Goal: Task Accomplishment & Management: Use online tool/utility

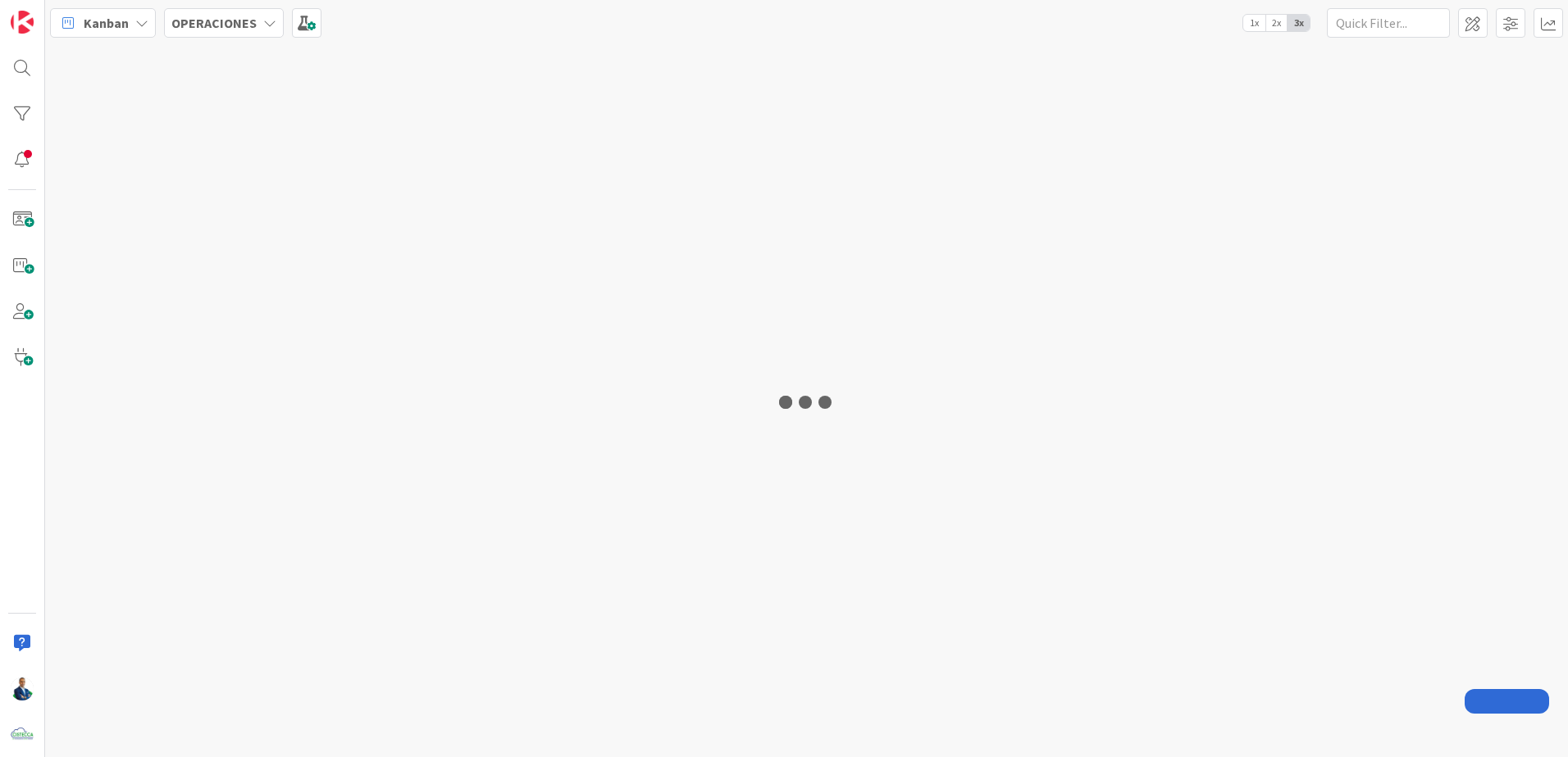
click at [230, 34] on div "Kanban OPERACIONES 1x 2x 3x" at bounding box center [806, 378] width 1523 height 757
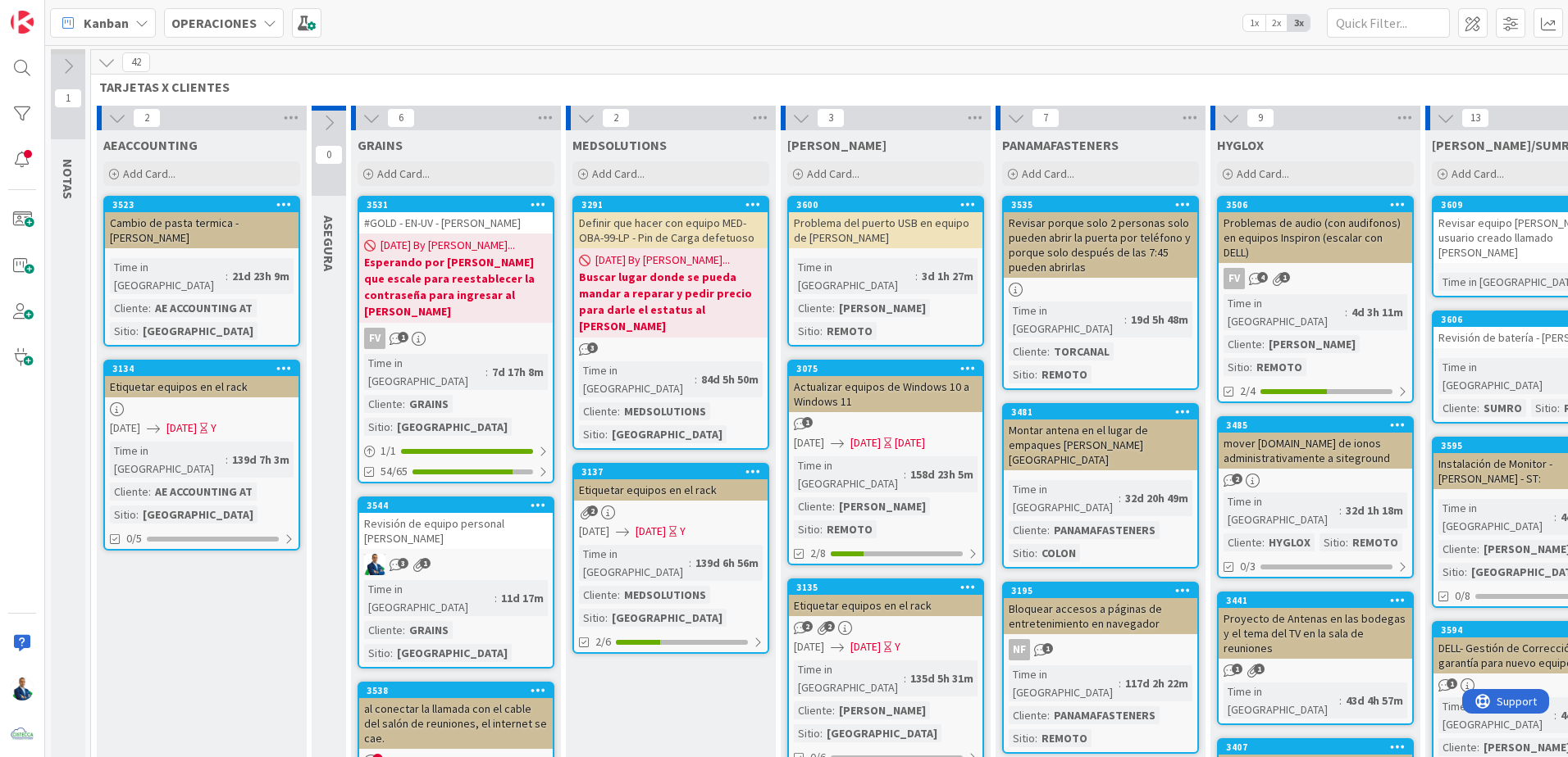
click at [230, 34] on div "OPERACIONES" at bounding box center [223, 23] width 120 height 30
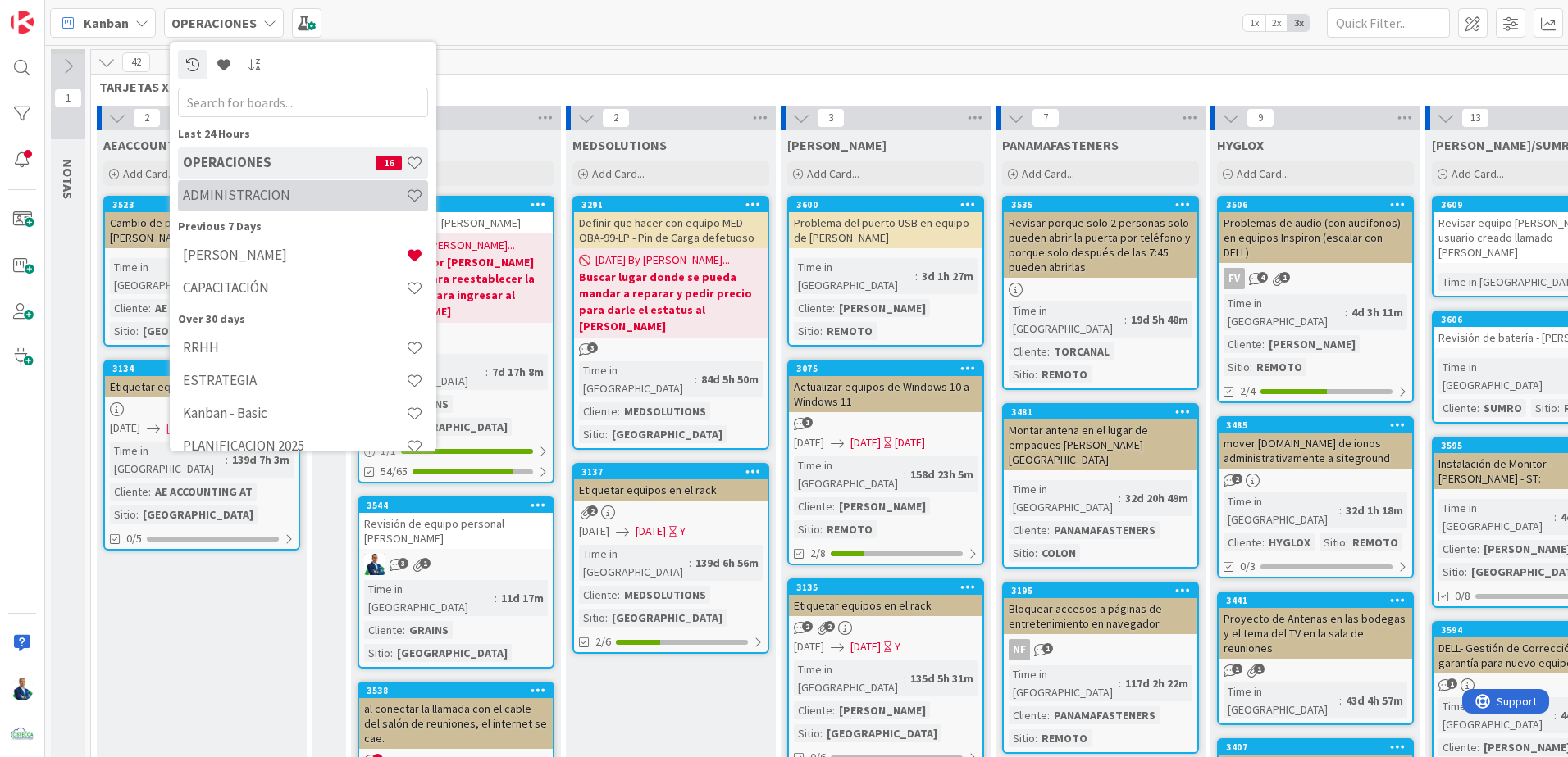
click at [252, 187] on h4 "ADMINISTRACION" at bounding box center [295, 195] width 223 height 17
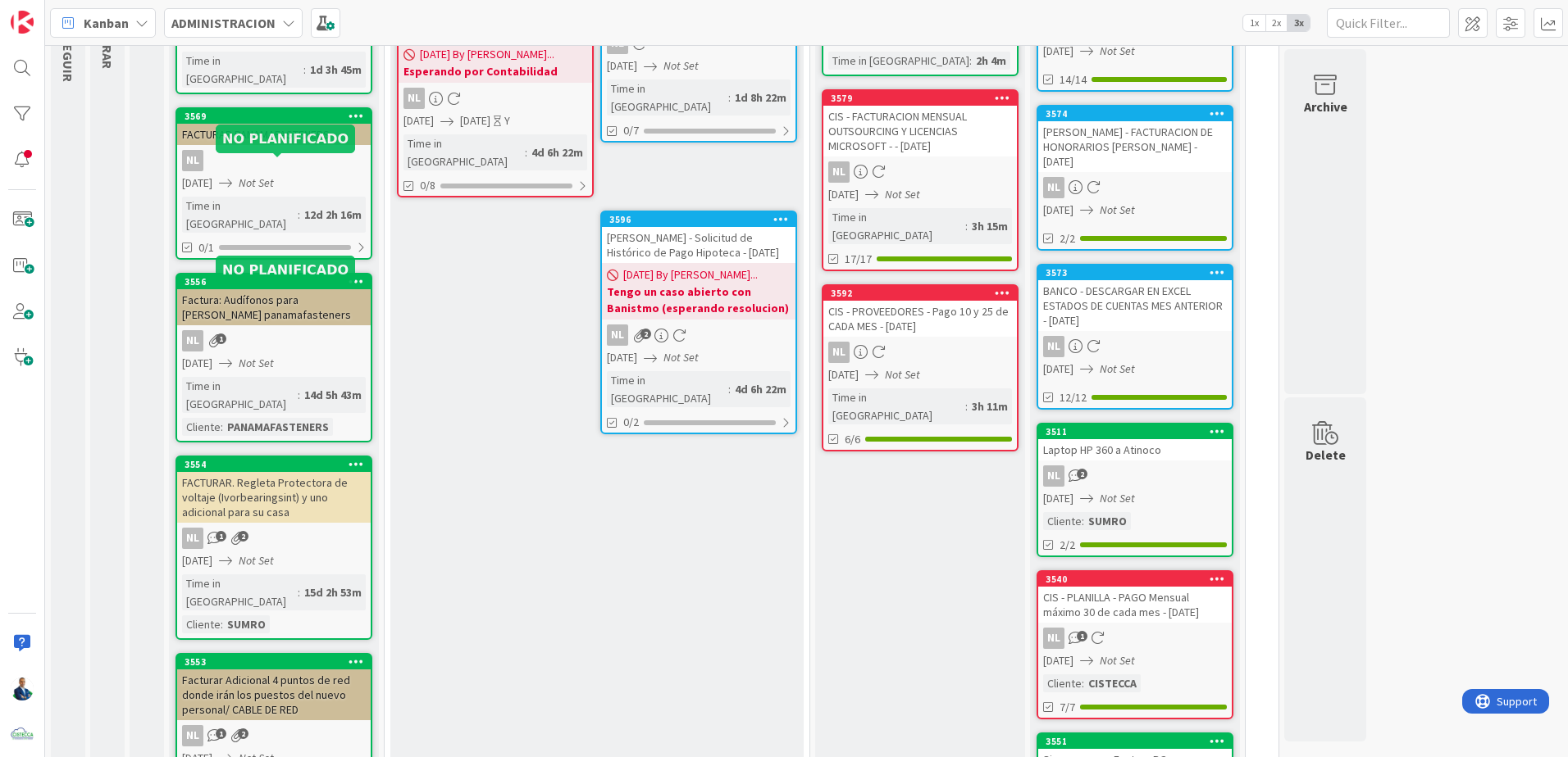
scroll to position [328, 0]
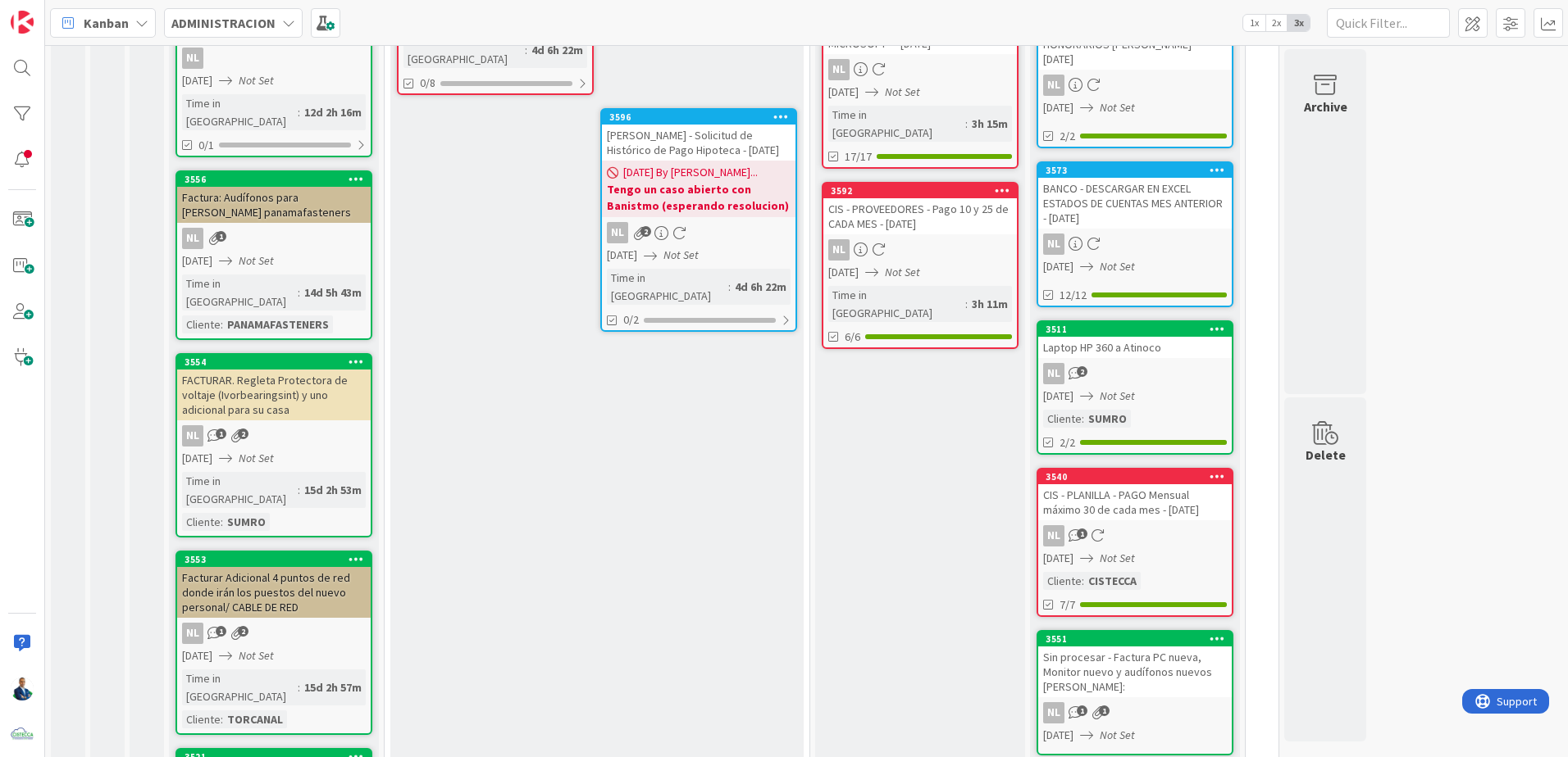
click at [303, 370] on div "FACTURAR. Regleta Protectora de voltaje (Ivorbearingsint) y uno adicional para …" at bounding box center [273, 395] width 194 height 50
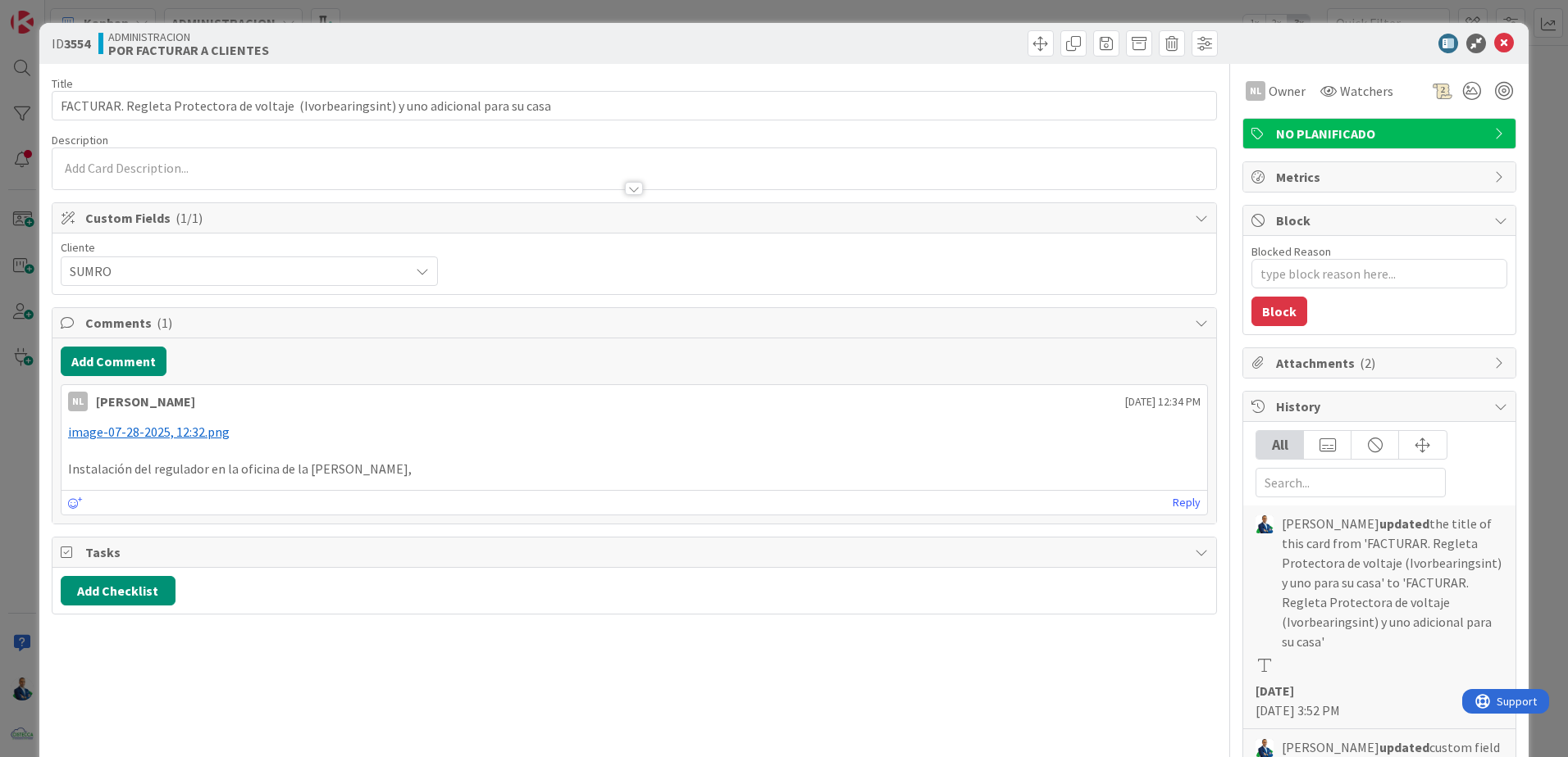
drag, startPoint x: 1544, startPoint y: 150, endPoint x: 1230, endPoint y: 174, distance: 314.9
click at [1542, 153] on div "ID 3554 ADMINISTRACION POR FACTURAR A CLIENTES Title 87 / 128 FACTURAR. Regleta…" at bounding box center [784, 378] width 1568 height 757
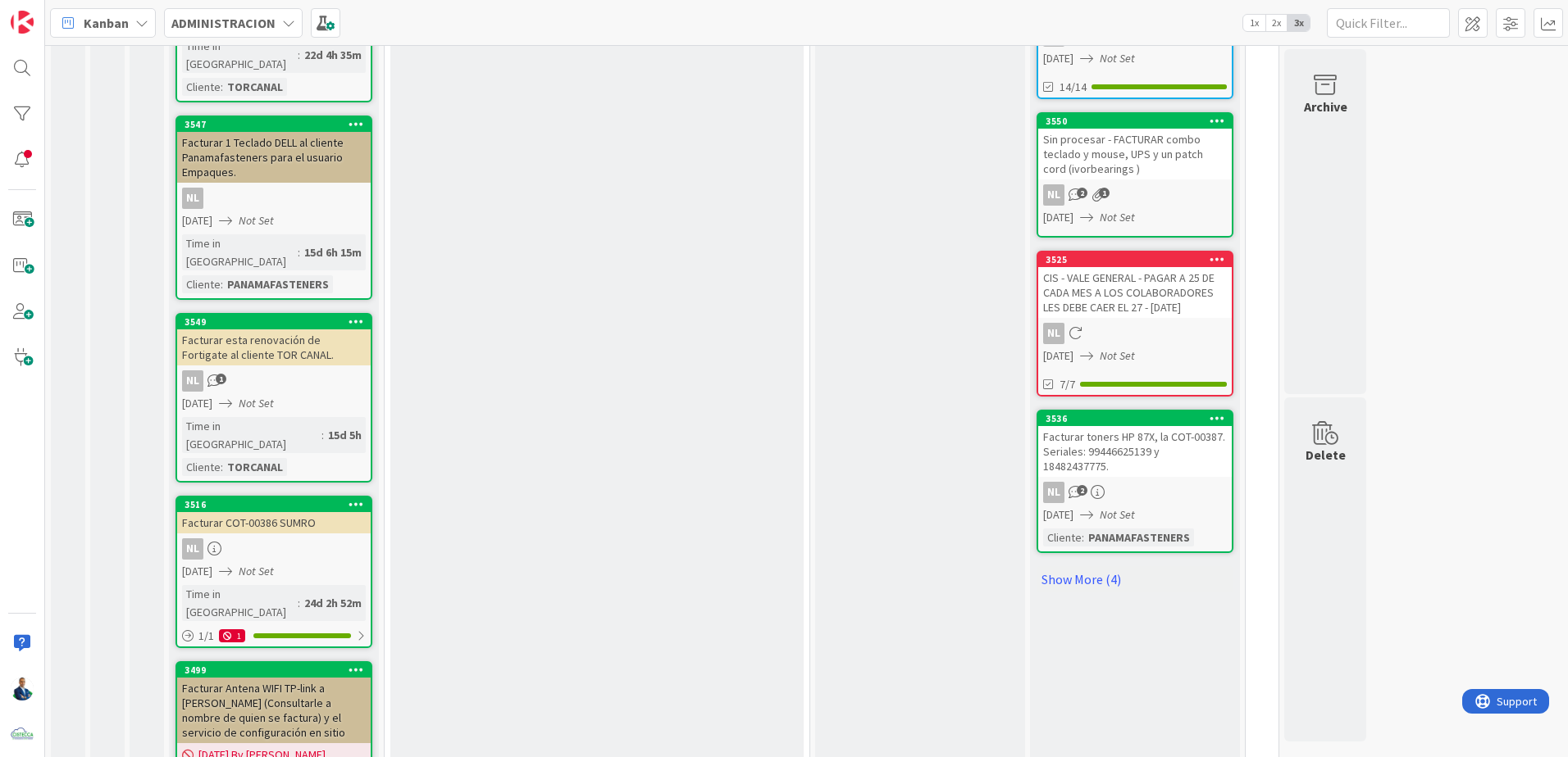
scroll to position [1131, 0]
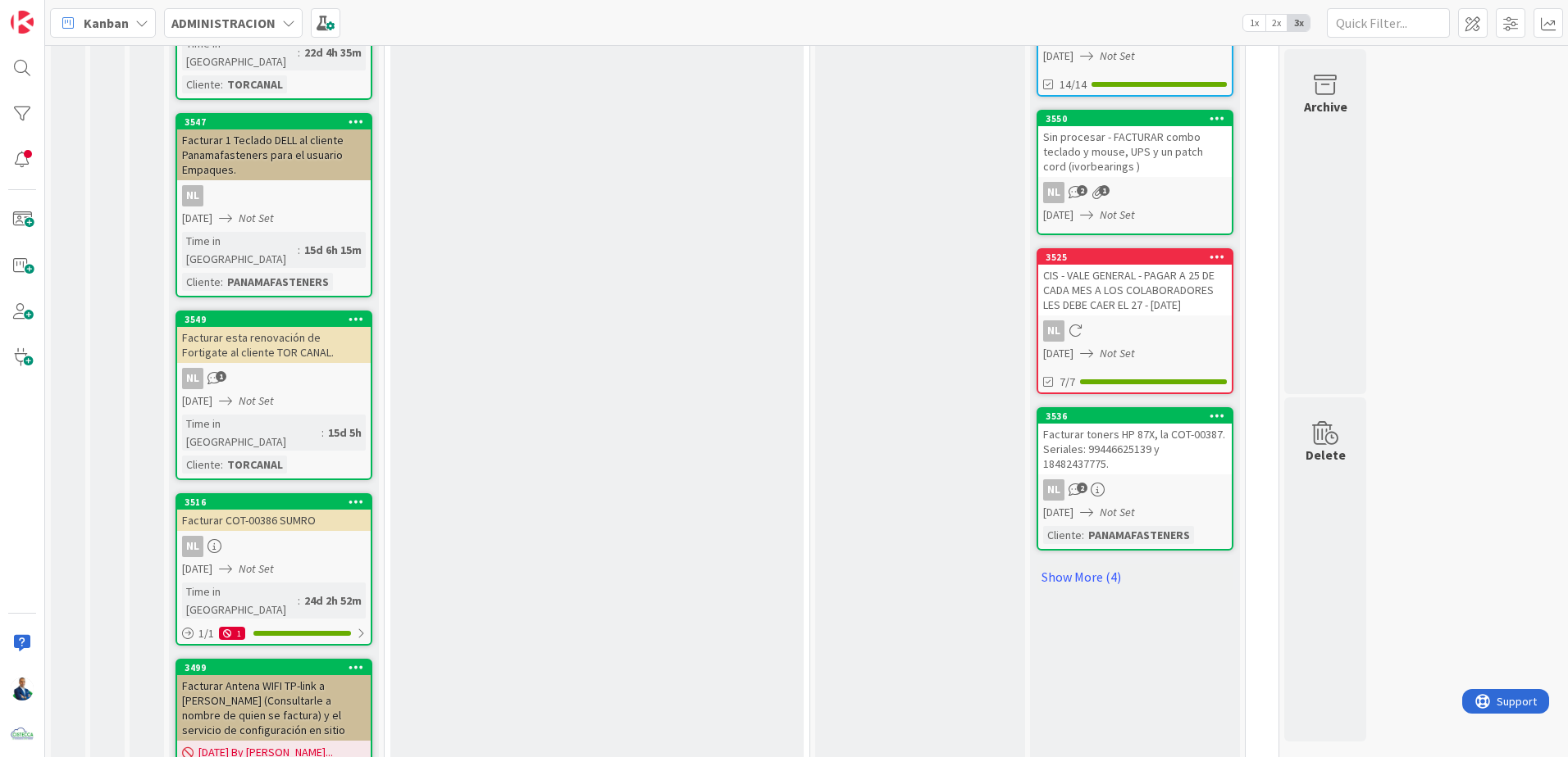
click at [322, 536] on div "NL" at bounding box center [273, 547] width 194 height 21
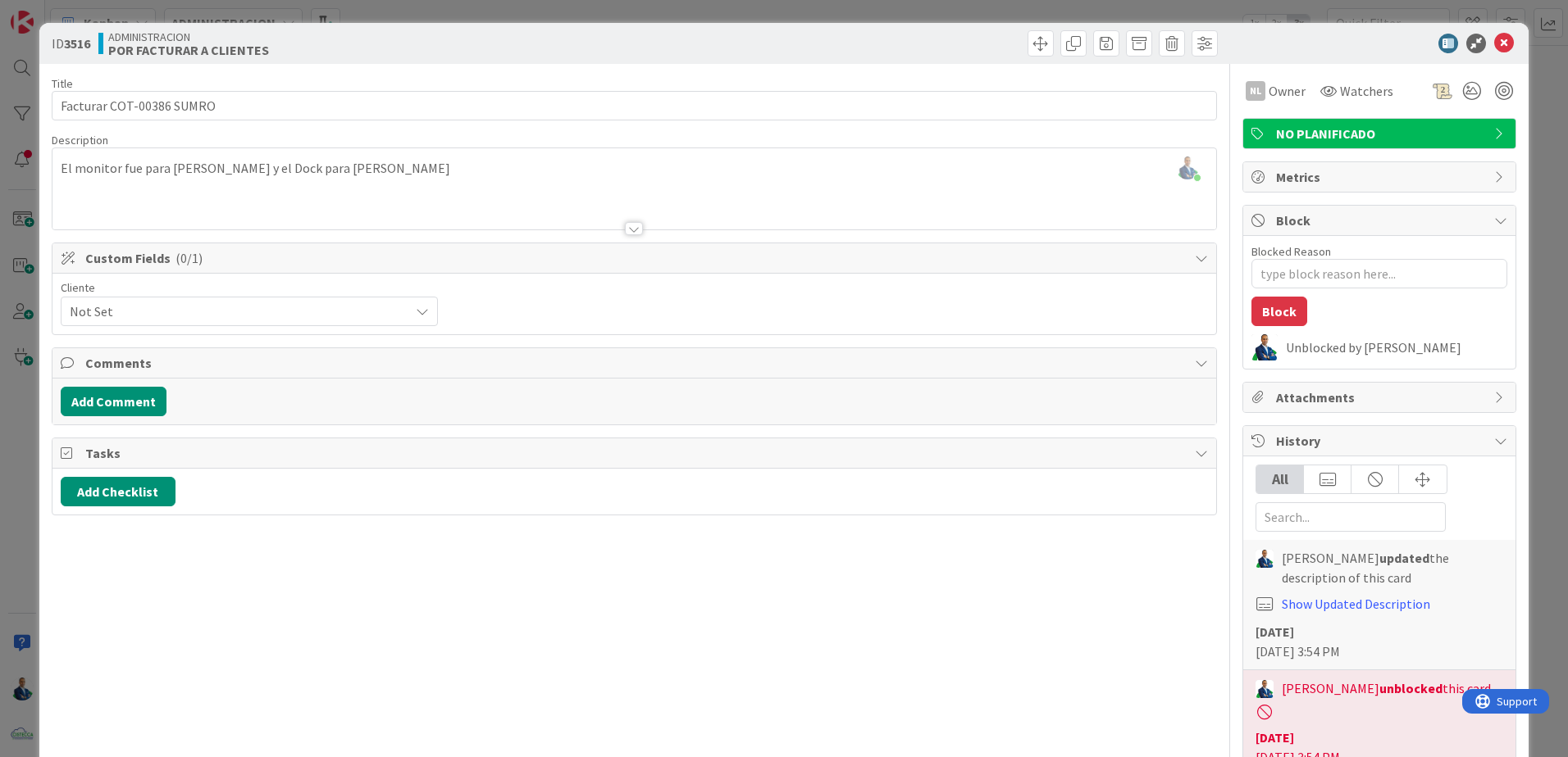
drag, startPoint x: 1536, startPoint y: 264, endPoint x: 1463, endPoint y: 270, distance: 73.2
click at [1536, 265] on div "ID 3516 ADMINISTRACION POR FACTURAR A CLIENTES Title 24 / 128 Facturar COT-0038…" at bounding box center [784, 378] width 1568 height 757
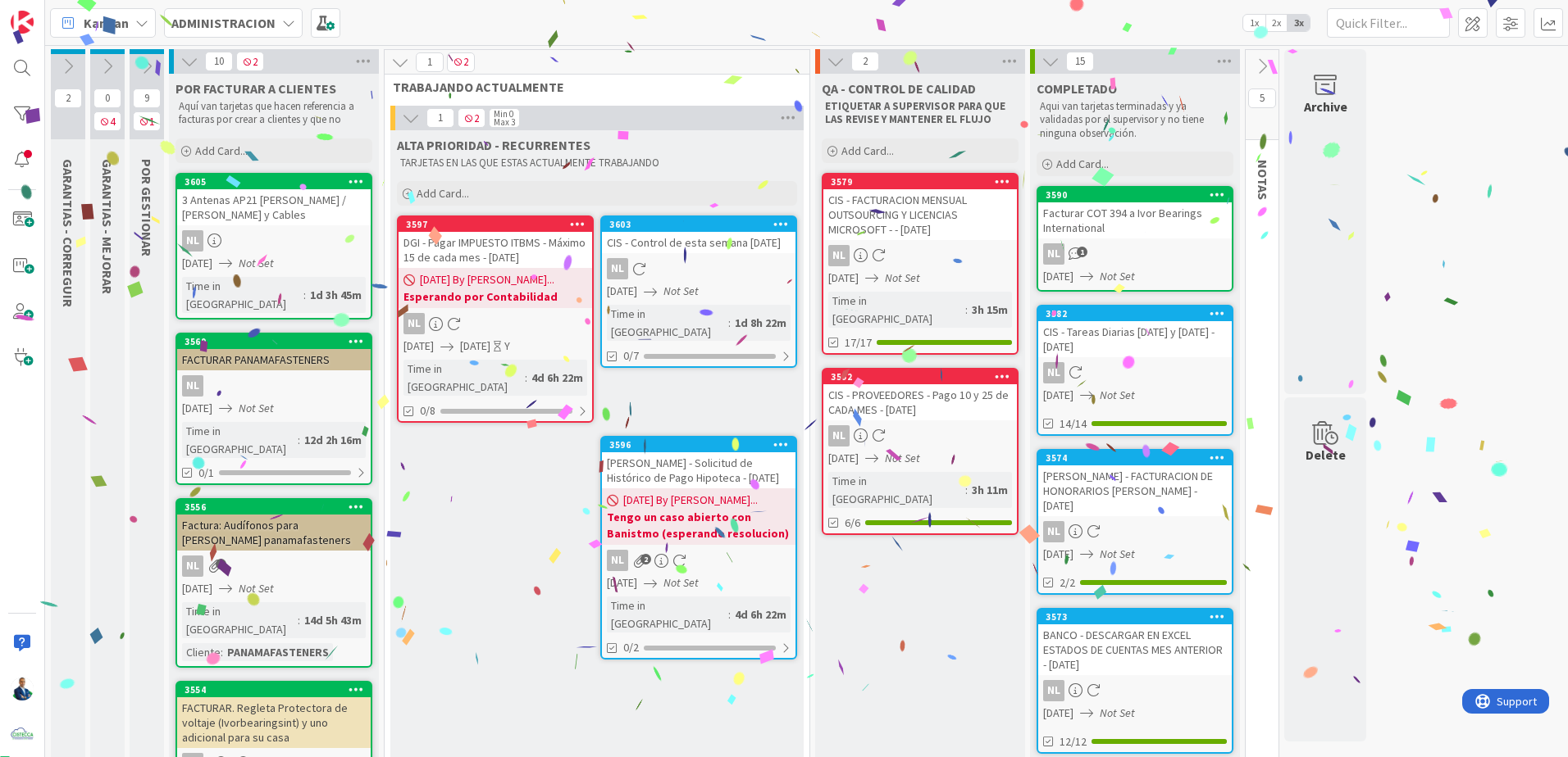
click at [1082, 200] on div "3590" at bounding box center [1138, 195] width 186 height 11
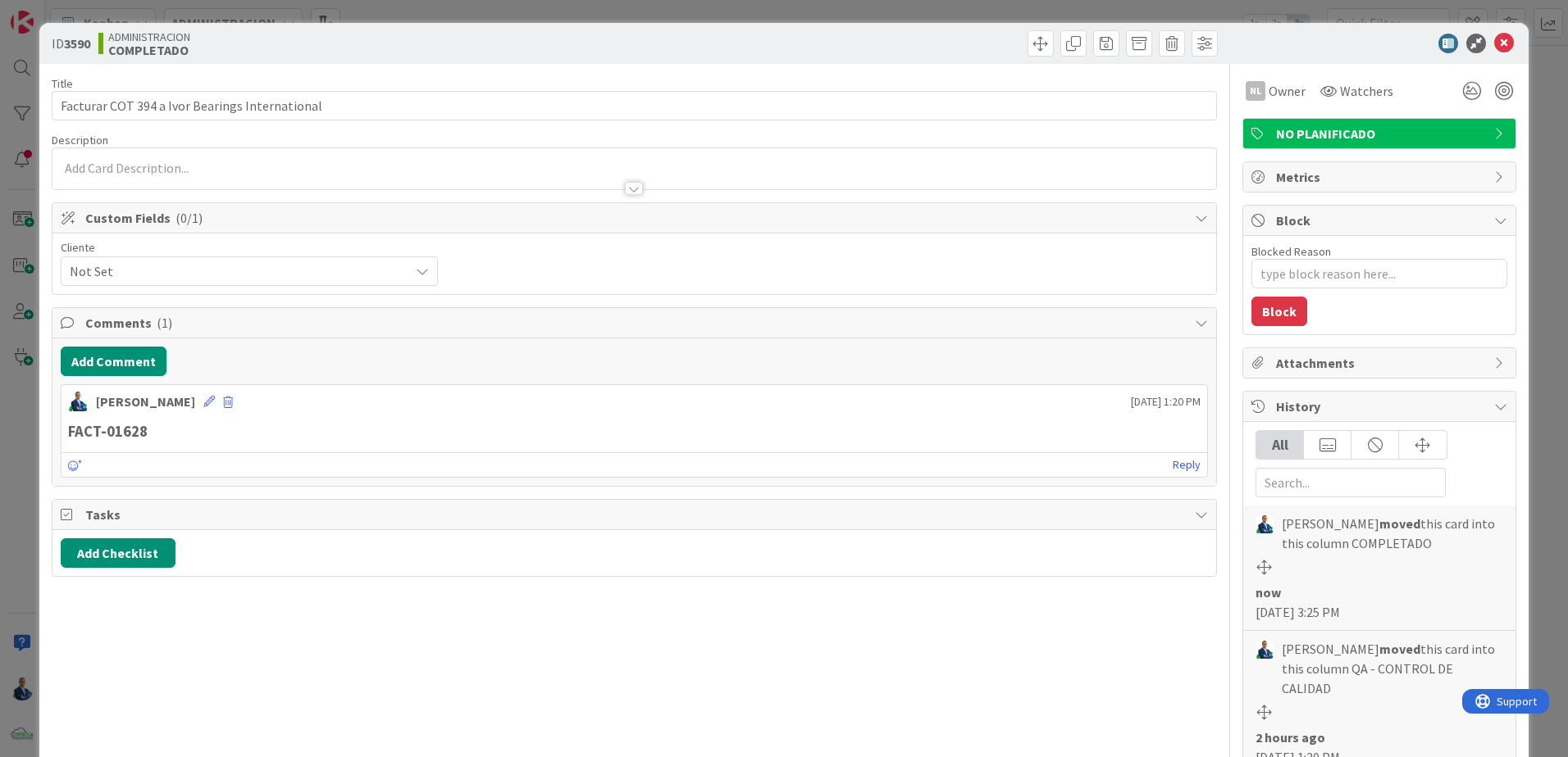
click at [1529, 168] on div "ID 3590 ADMINISTRACION COMPLETADO Title 46 / 128 Facturar COT 394 a Ivor Bearin…" at bounding box center [784, 378] width 1568 height 757
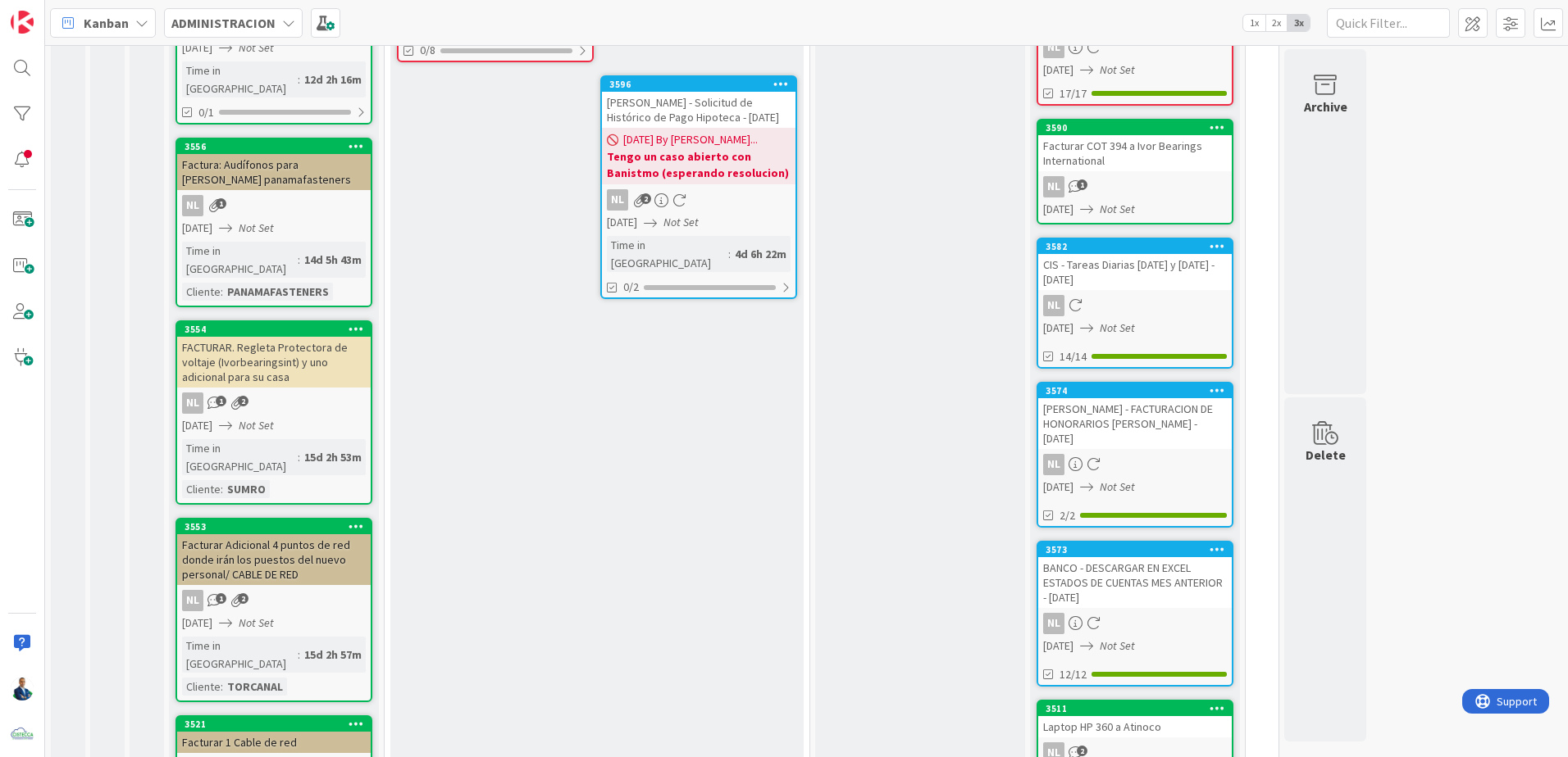
scroll to position [328, 0]
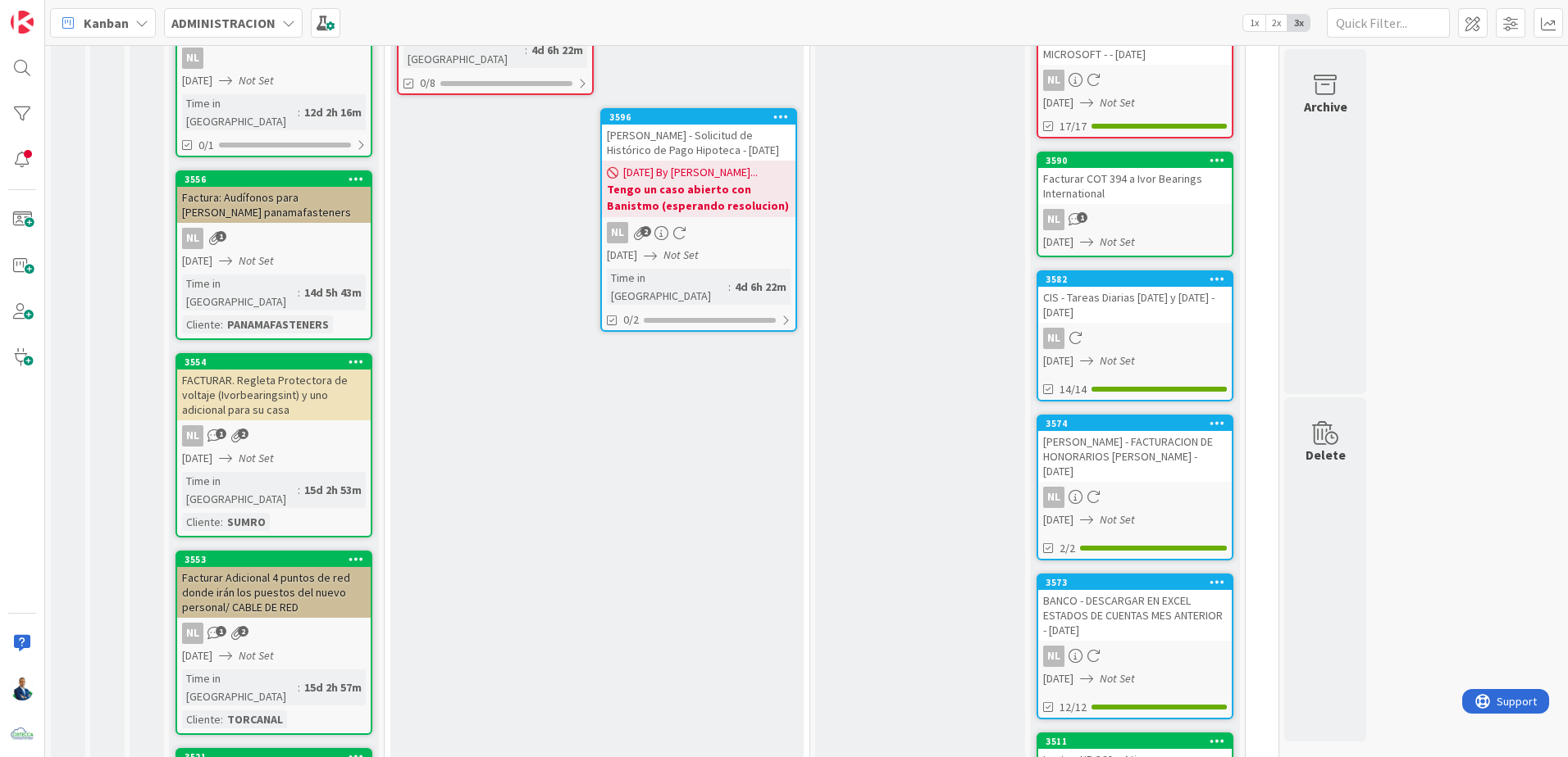
click at [293, 355] on div "3554" at bounding box center [273, 363] width 194 height 15
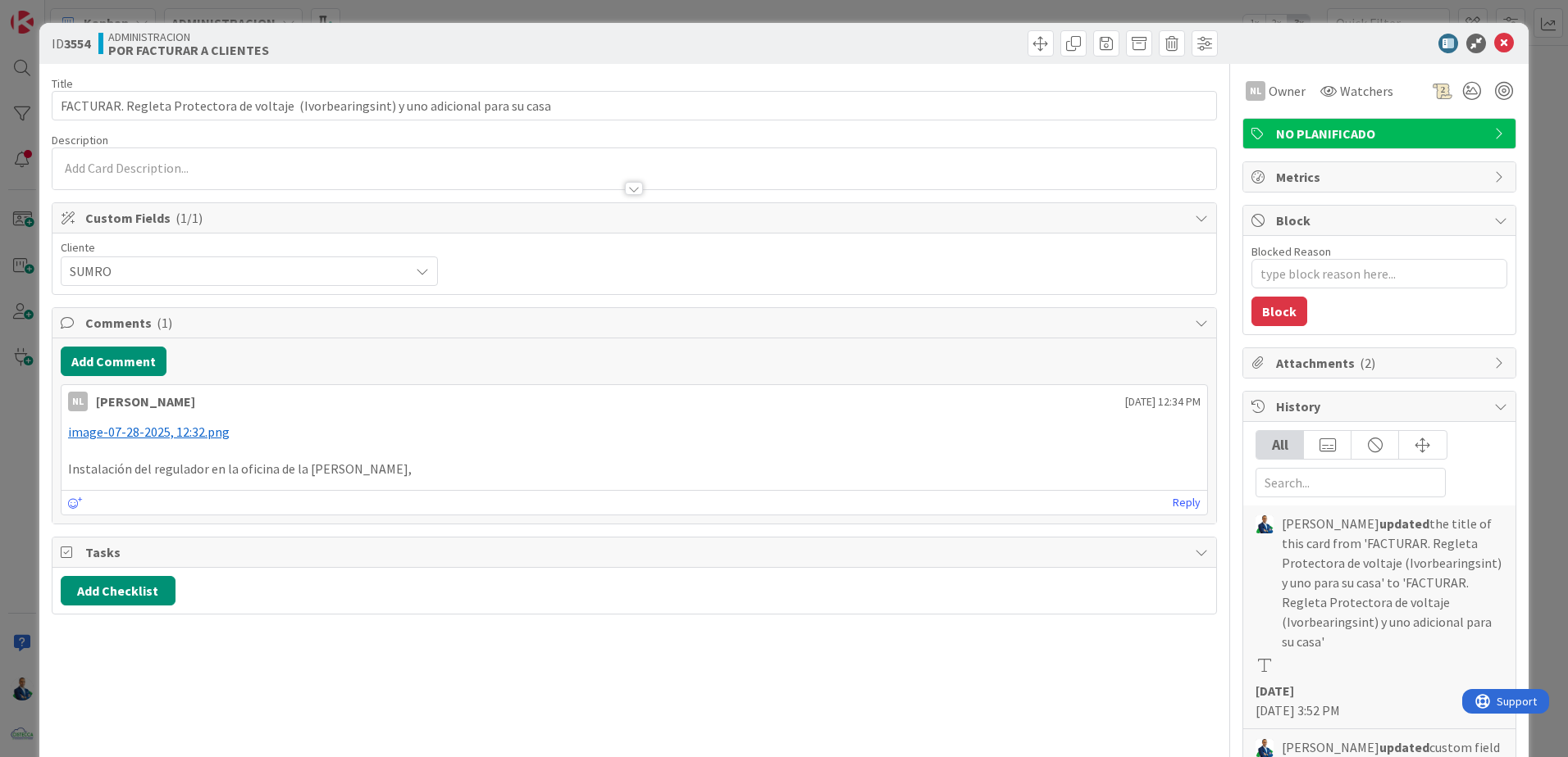
click at [139, 379] on div "Add Comment NL Nubia Lopez 28 July 2025 12:34 PM ﻿ image-07-28-2025, 12:32.png …" at bounding box center [634, 431] width 1163 height 185
click at [137, 360] on button "Add Comment" at bounding box center [113, 362] width 106 height 30
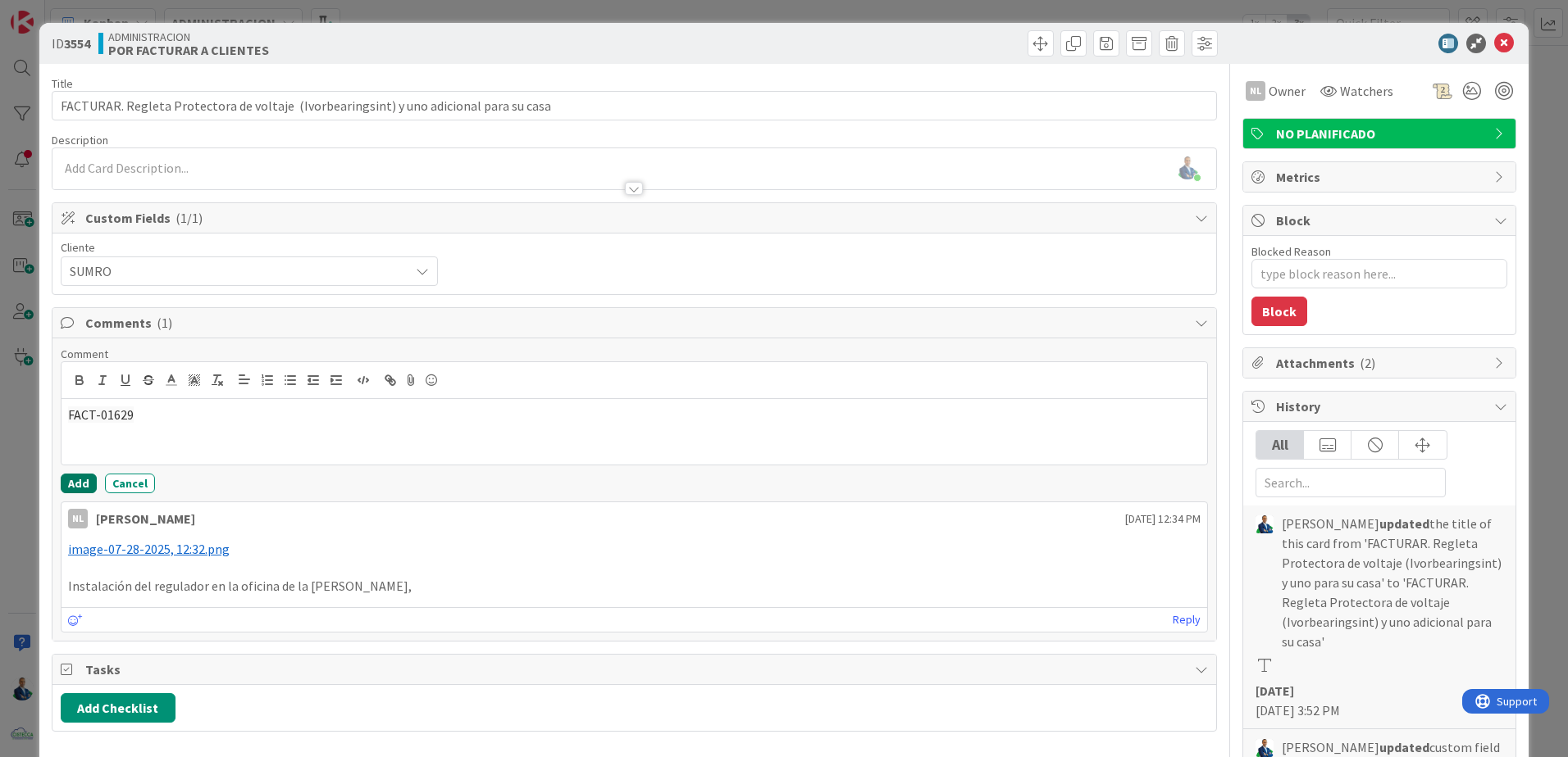
click at [86, 483] on button "Add" at bounding box center [79, 483] width 36 height 20
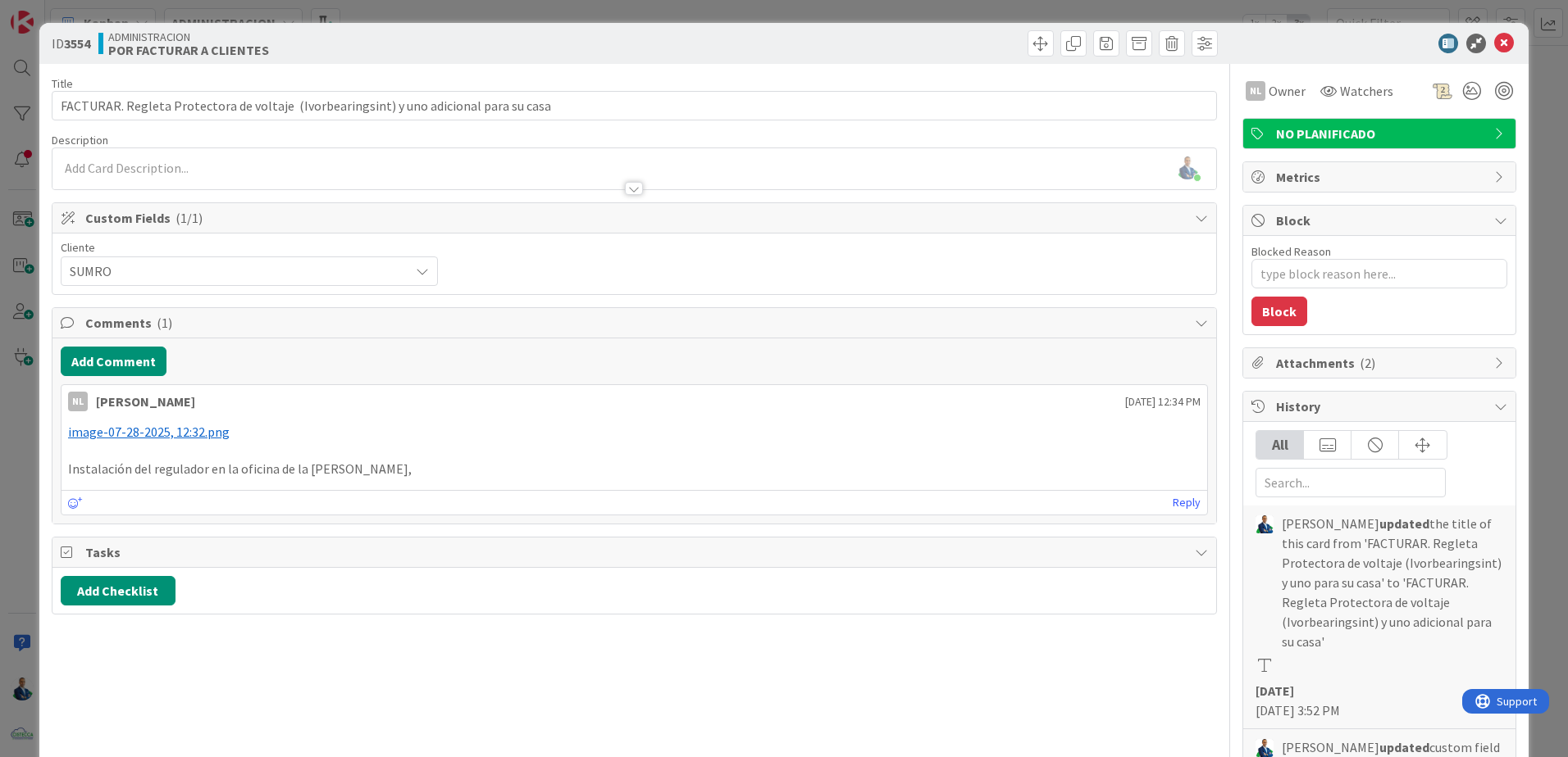
type textarea "x"
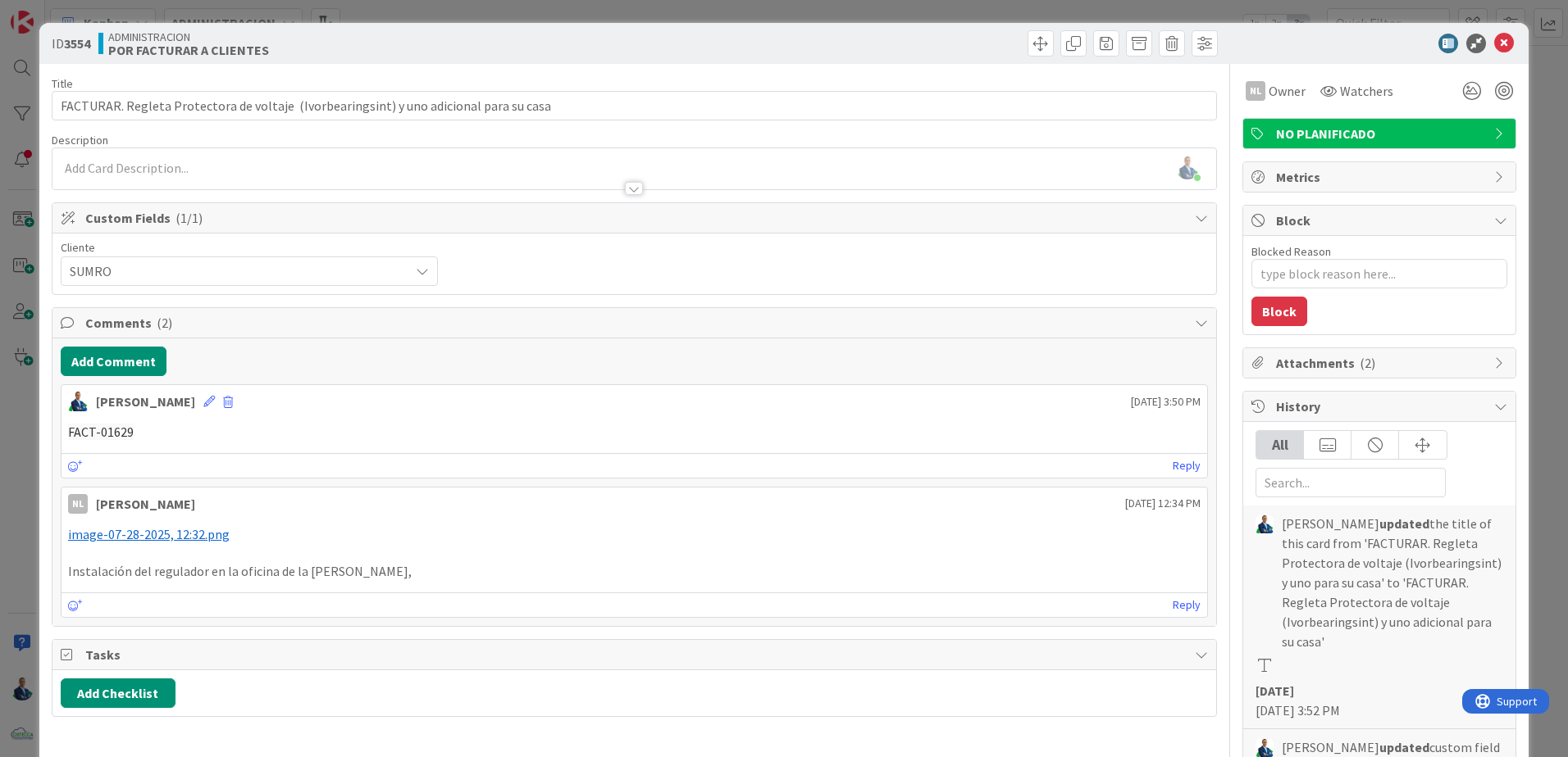
click at [1549, 239] on div "ID 3554 ADMINISTRACION POR FACTURAR A CLIENTES Title 87 / 128 FACTURAR. Regleta…" at bounding box center [784, 378] width 1568 height 757
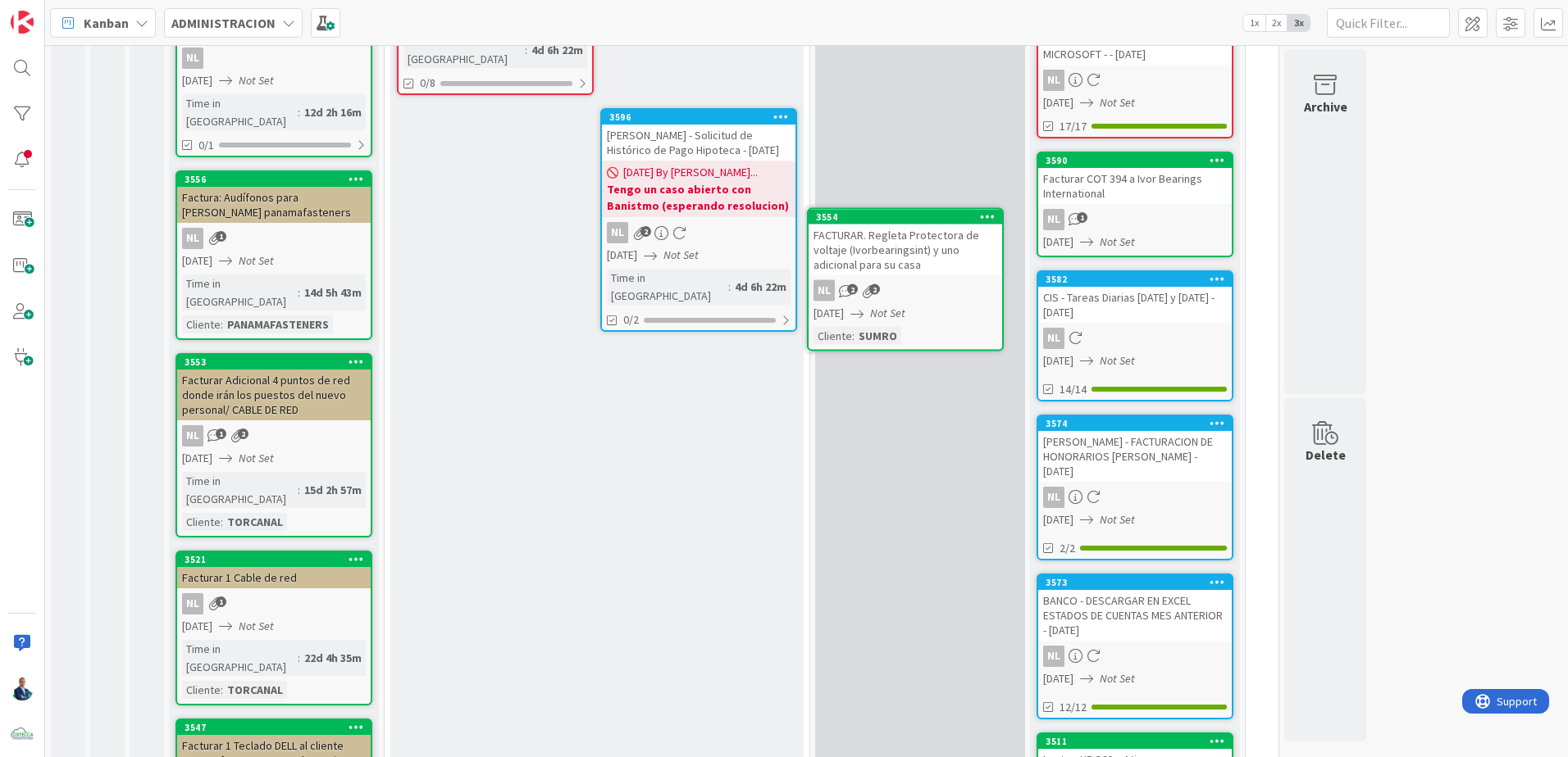
scroll to position [312, 0]
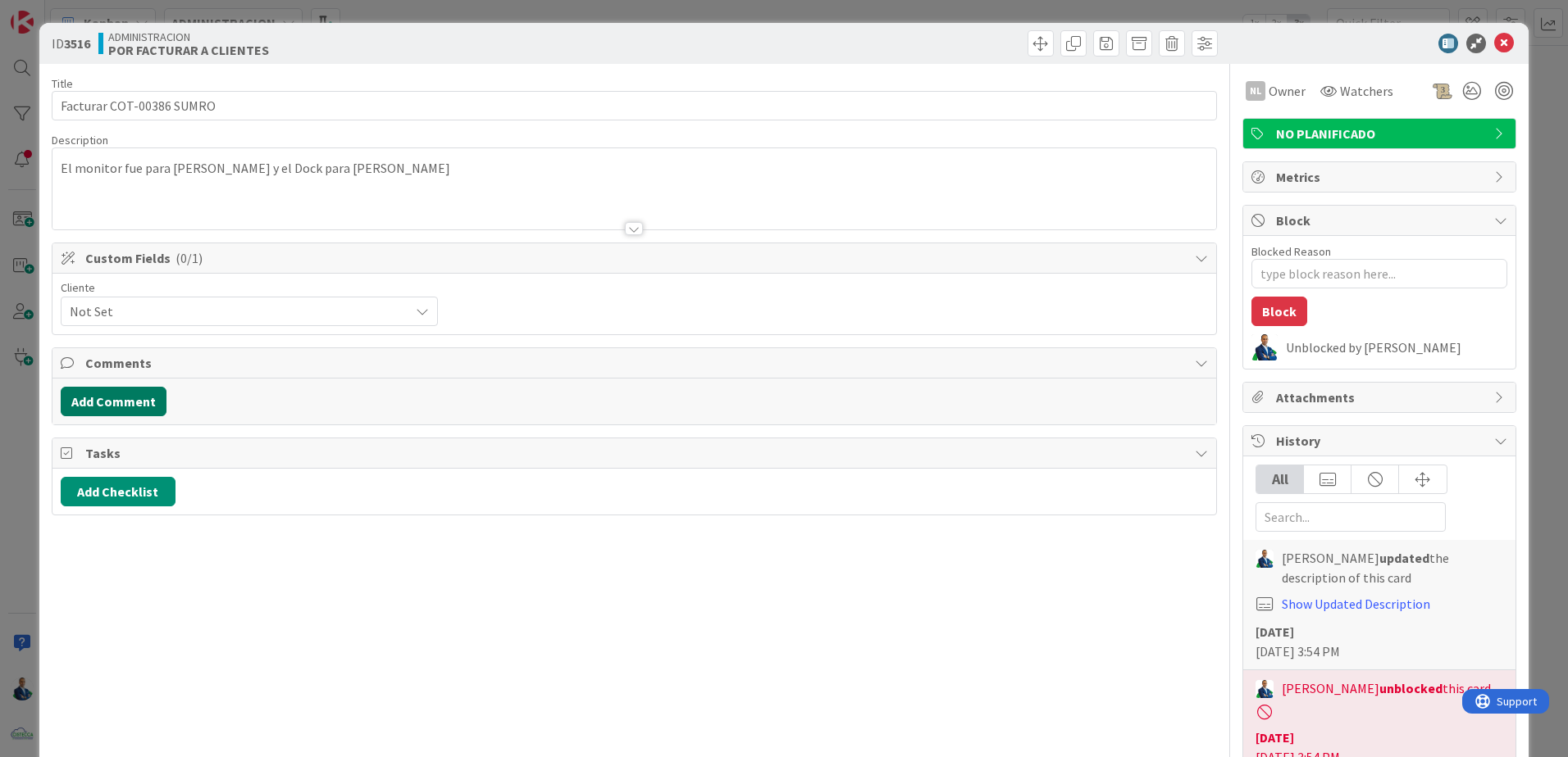
click at [121, 396] on button "Add Comment" at bounding box center [113, 402] width 106 height 30
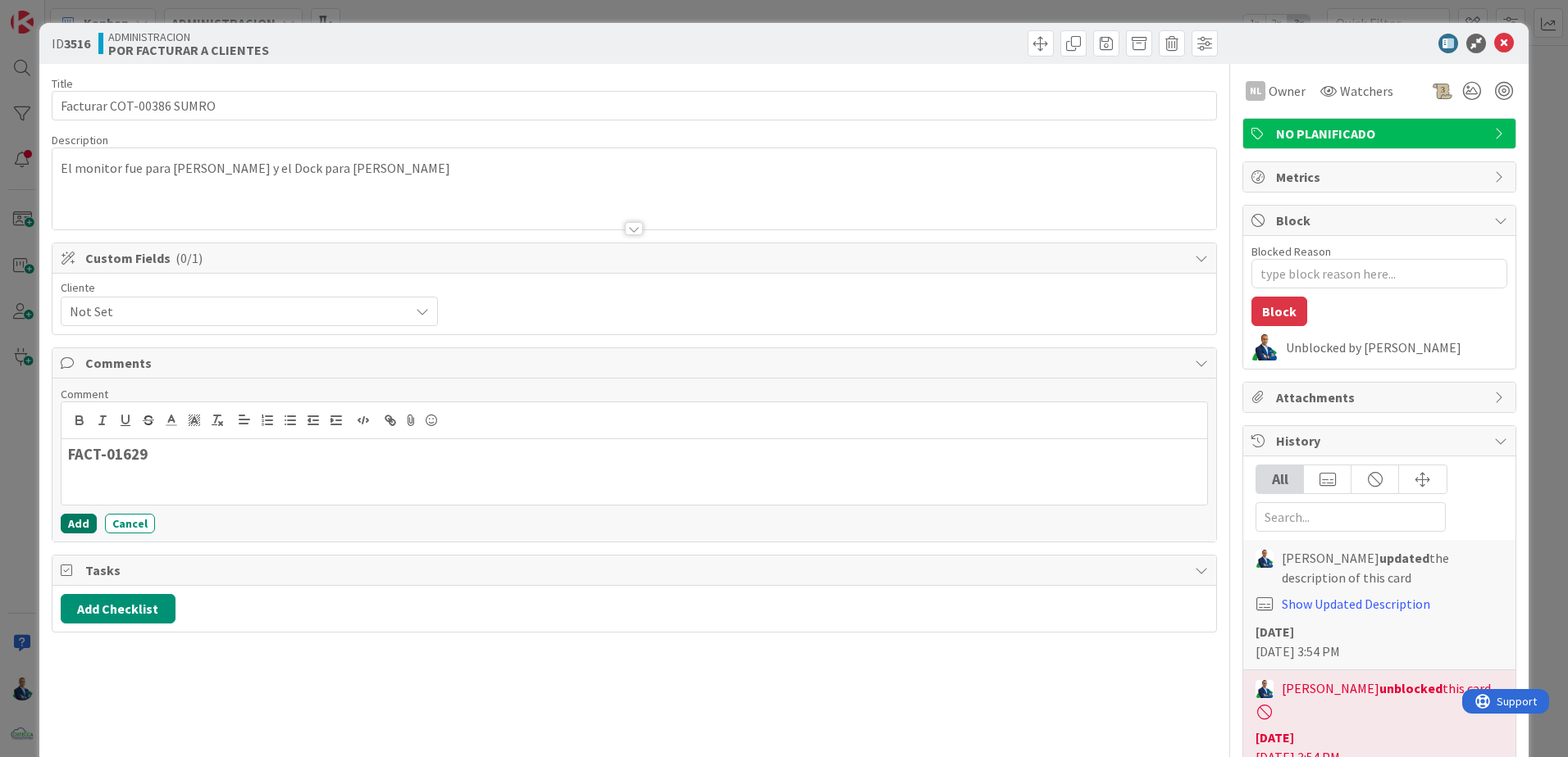
click at [81, 519] on button "Add" at bounding box center [79, 523] width 36 height 20
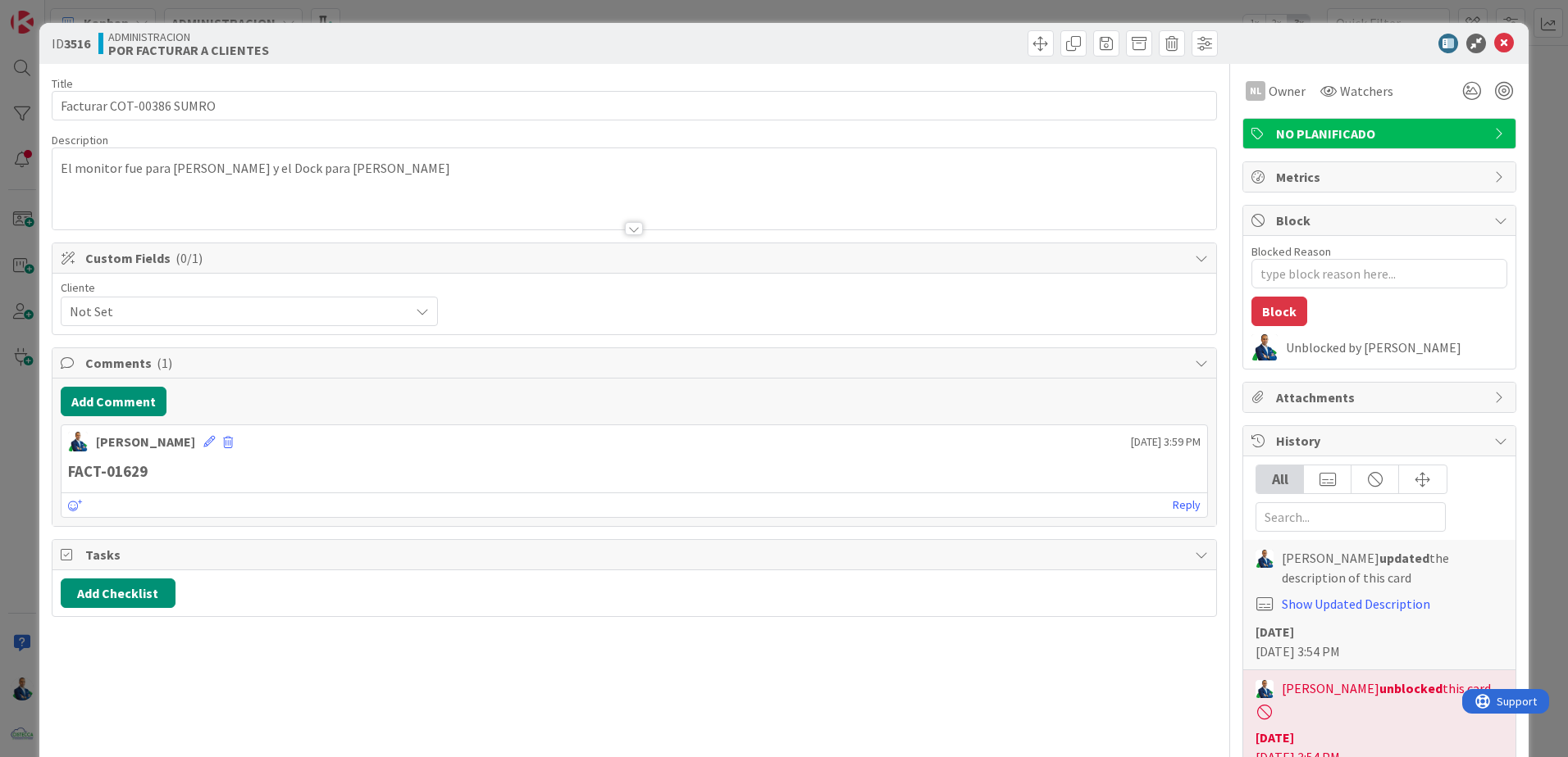
drag, startPoint x: 1536, startPoint y: 76, endPoint x: 1369, endPoint y: 88, distance: 167.4
click at [1536, 76] on div "ID 3516 ADMINISTRACION POR FACTURAR A CLIENTES Title 24 / 128 Facturar COT-0038…" at bounding box center [784, 378] width 1568 height 757
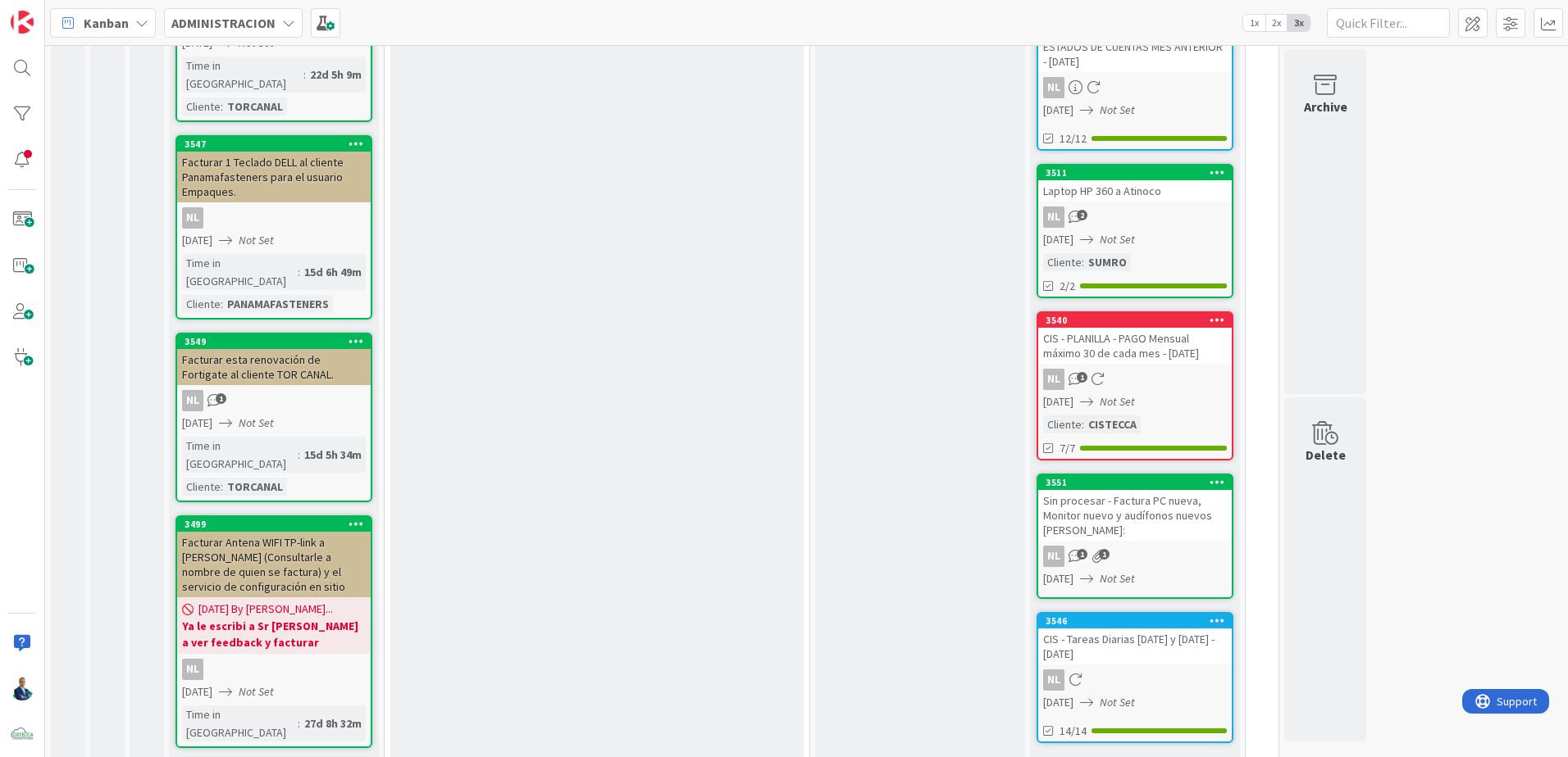
scroll to position [874, 0]
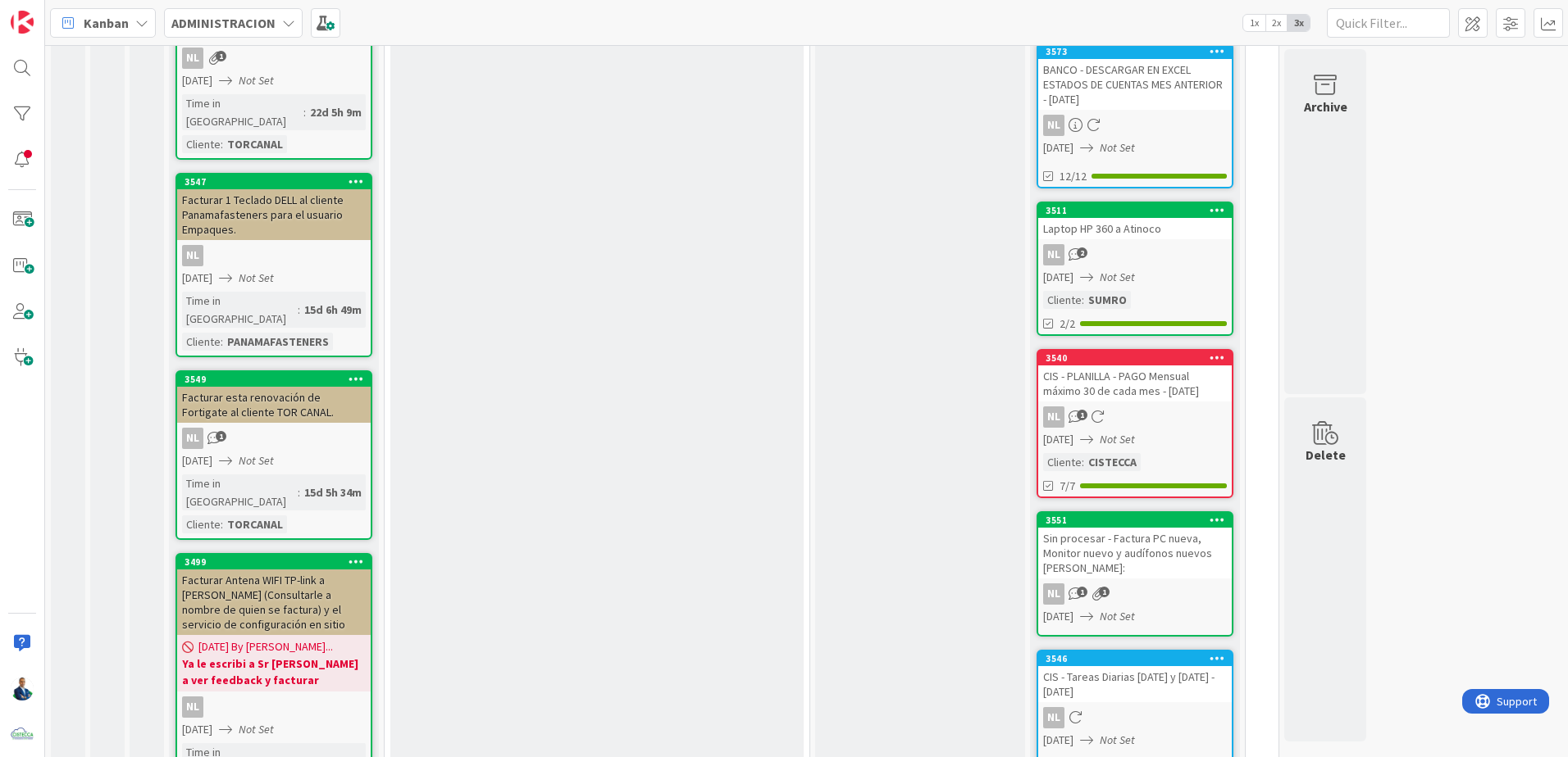
click at [291, 387] on div "Facturar esta renovación de Fortigate al cliente TOR CANAL." at bounding box center [273, 405] width 194 height 36
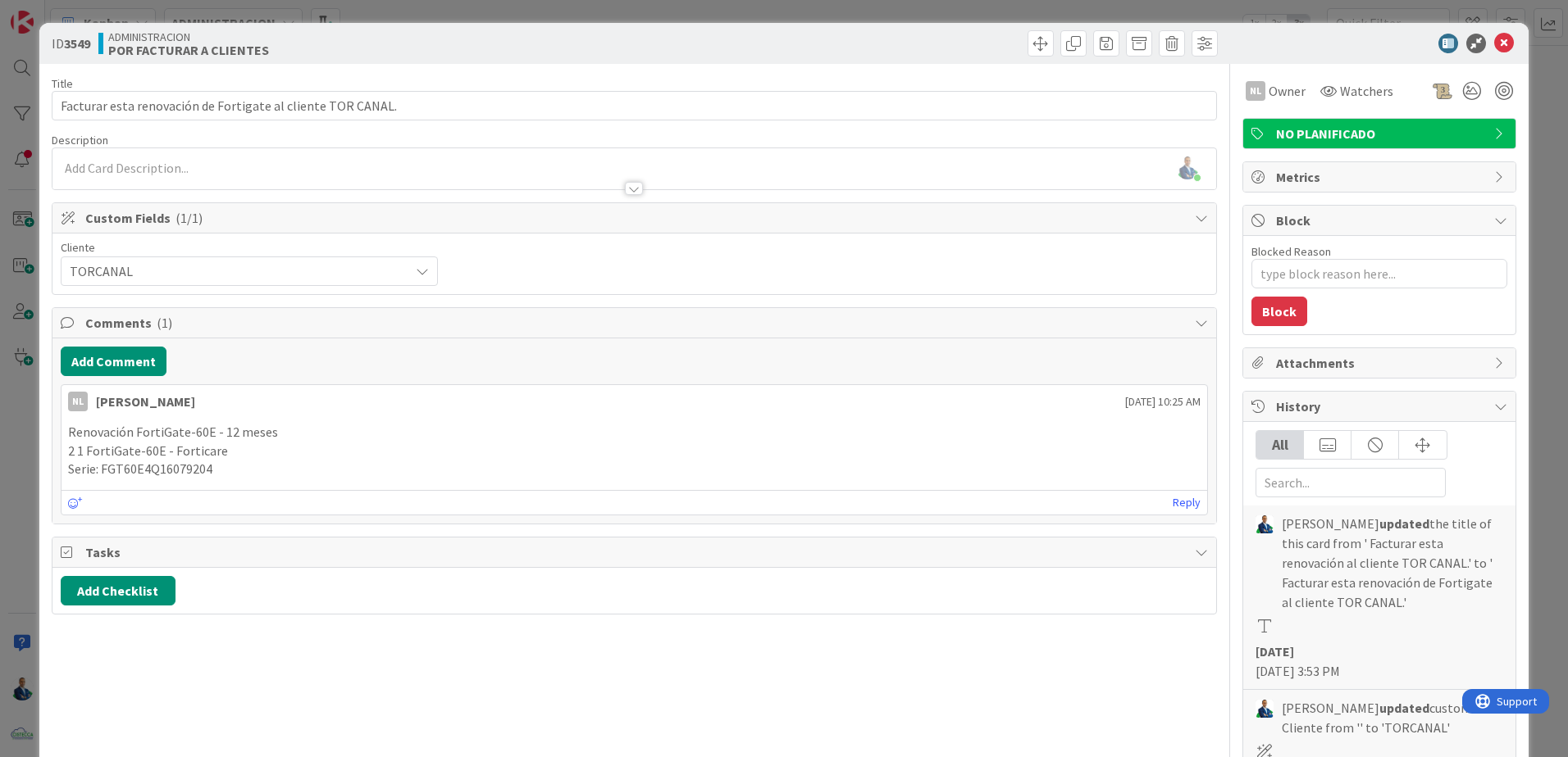
click at [190, 462] on p "Serie: FGT60E4Q16079204" at bounding box center [634, 469] width 1132 height 19
copy p "FGT60E4Q16079204"
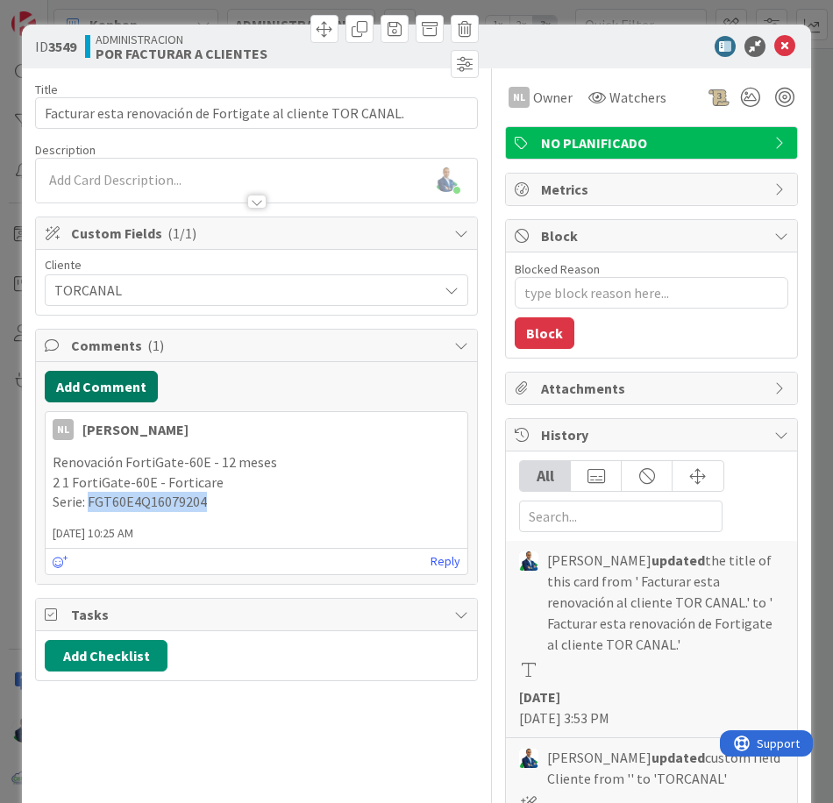
click at [115, 379] on button "Add Comment" at bounding box center [101, 387] width 113 height 32
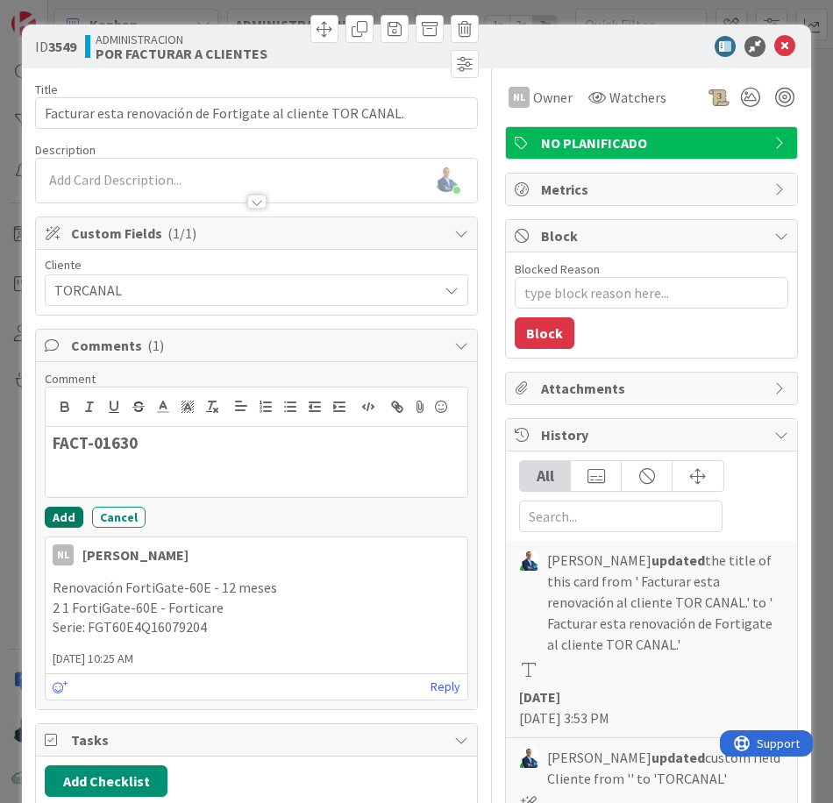
click at [67, 514] on button "Add" at bounding box center [64, 517] width 39 height 21
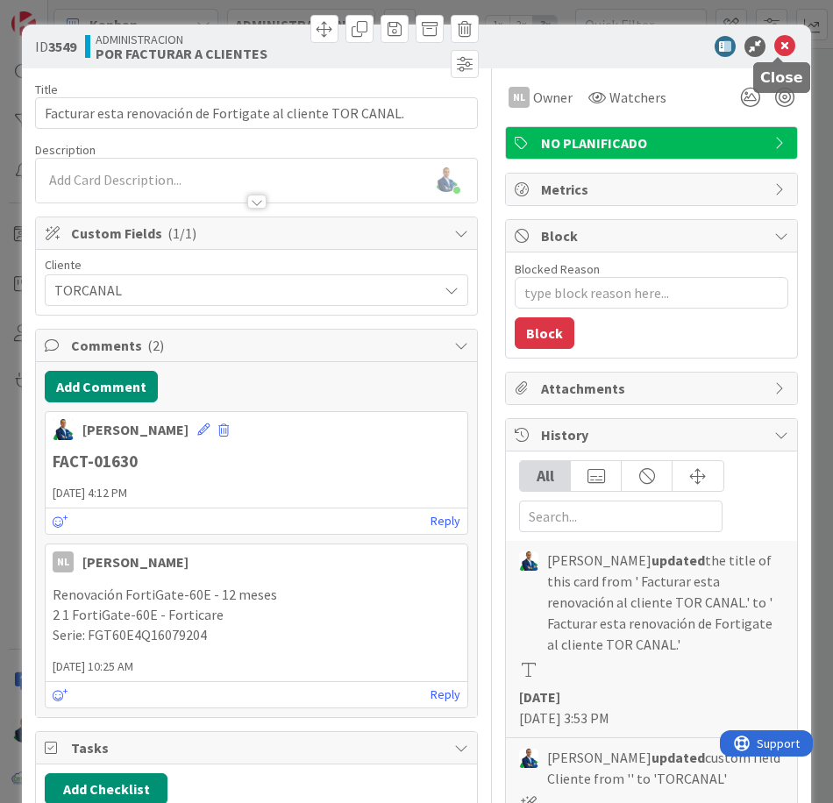
click at [780, 55] on icon at bounding box center [784, 46] width 21 height 21
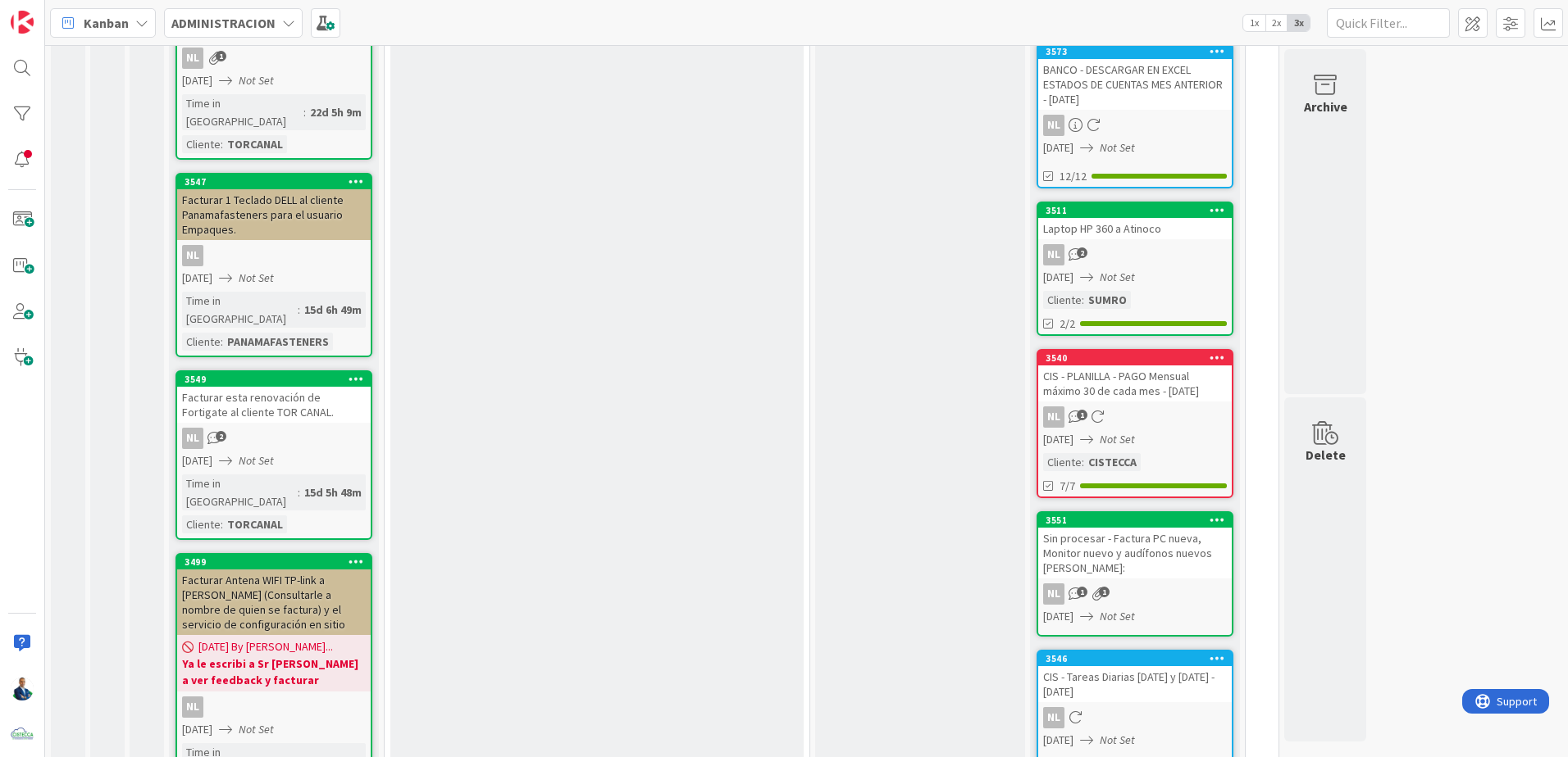
click at [266, 387] on div "Facturar esta renovación de Fortigate al cliente TOR CANAL." at bounding box center [273, 405] width 194 height 36
type textarea "x"
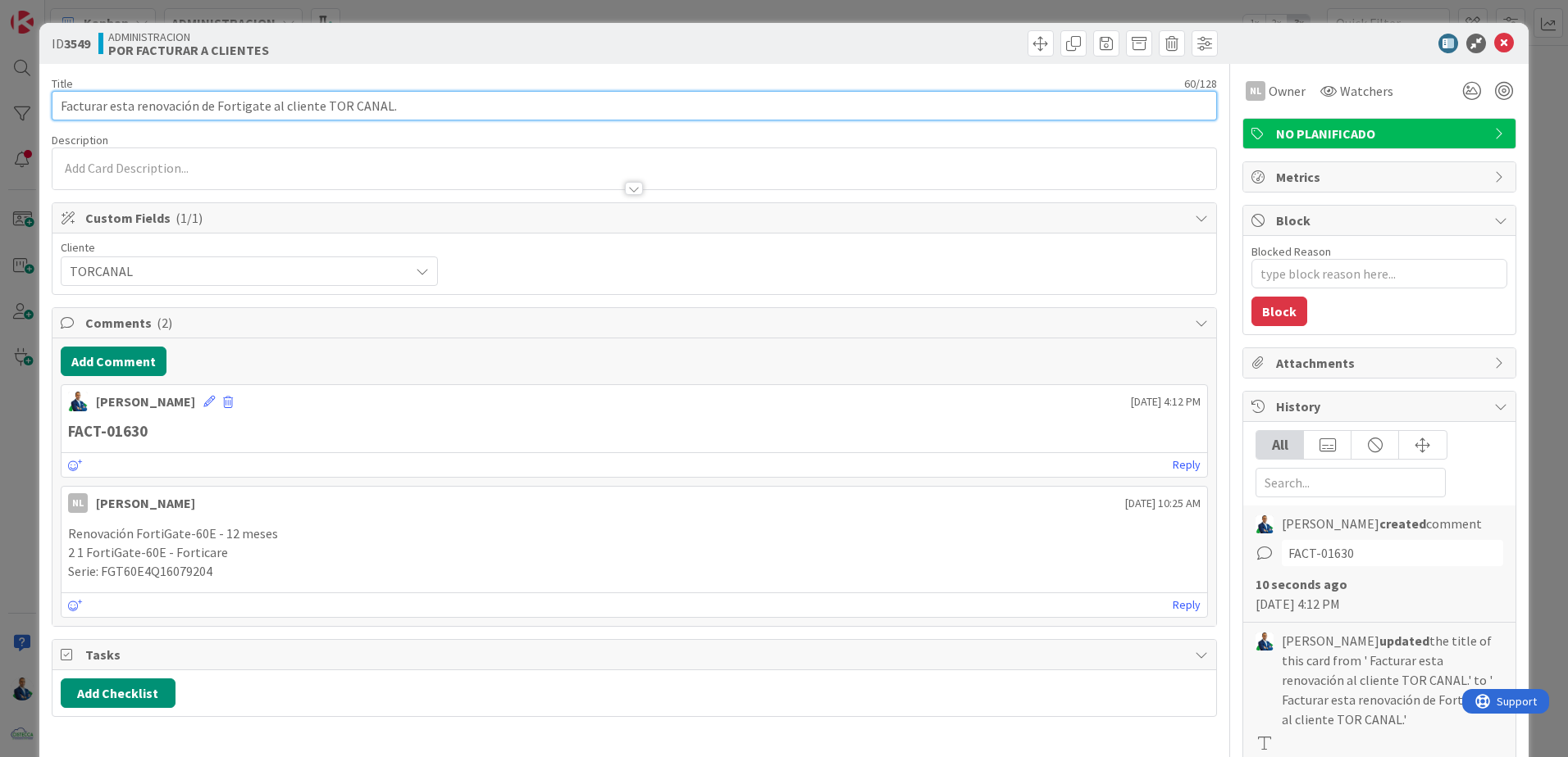
drag, startPoint x: 321, startPoint y: 107, endPoint x: 704, endPoint y: 109, distance: 383.0
click at [669, 114] on input "Facturar esta renovación de Fortigate al cliente TOR CANAL." at bounding box center [634, 106] width 1165 height 30
type input "Facturar esta renovación de Fortigate al cliente PANAMAFASTENERS"
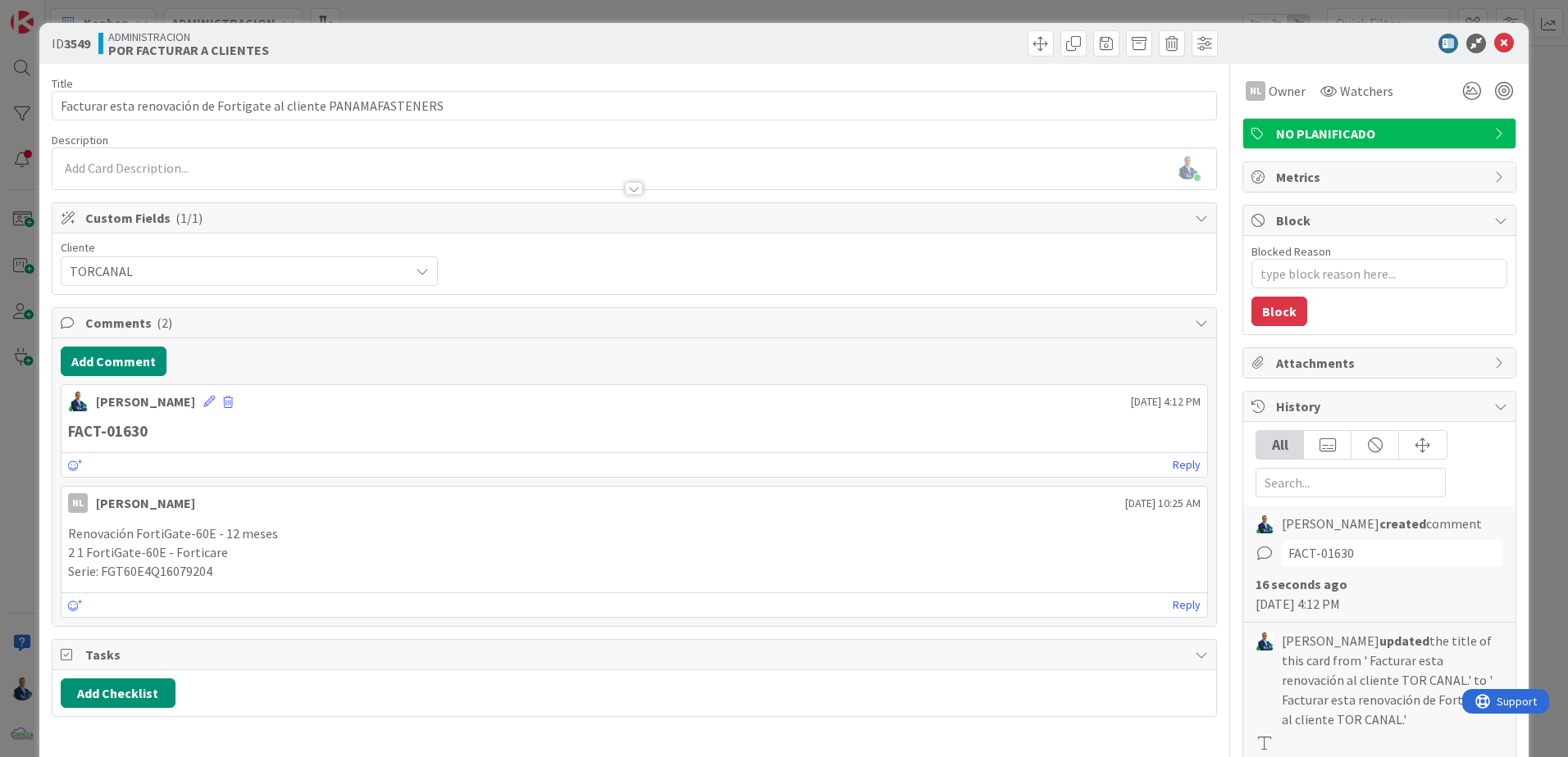
click at [372, 279] on span "TORCANAL" at bounding box center [236, 271] width 331 height 23
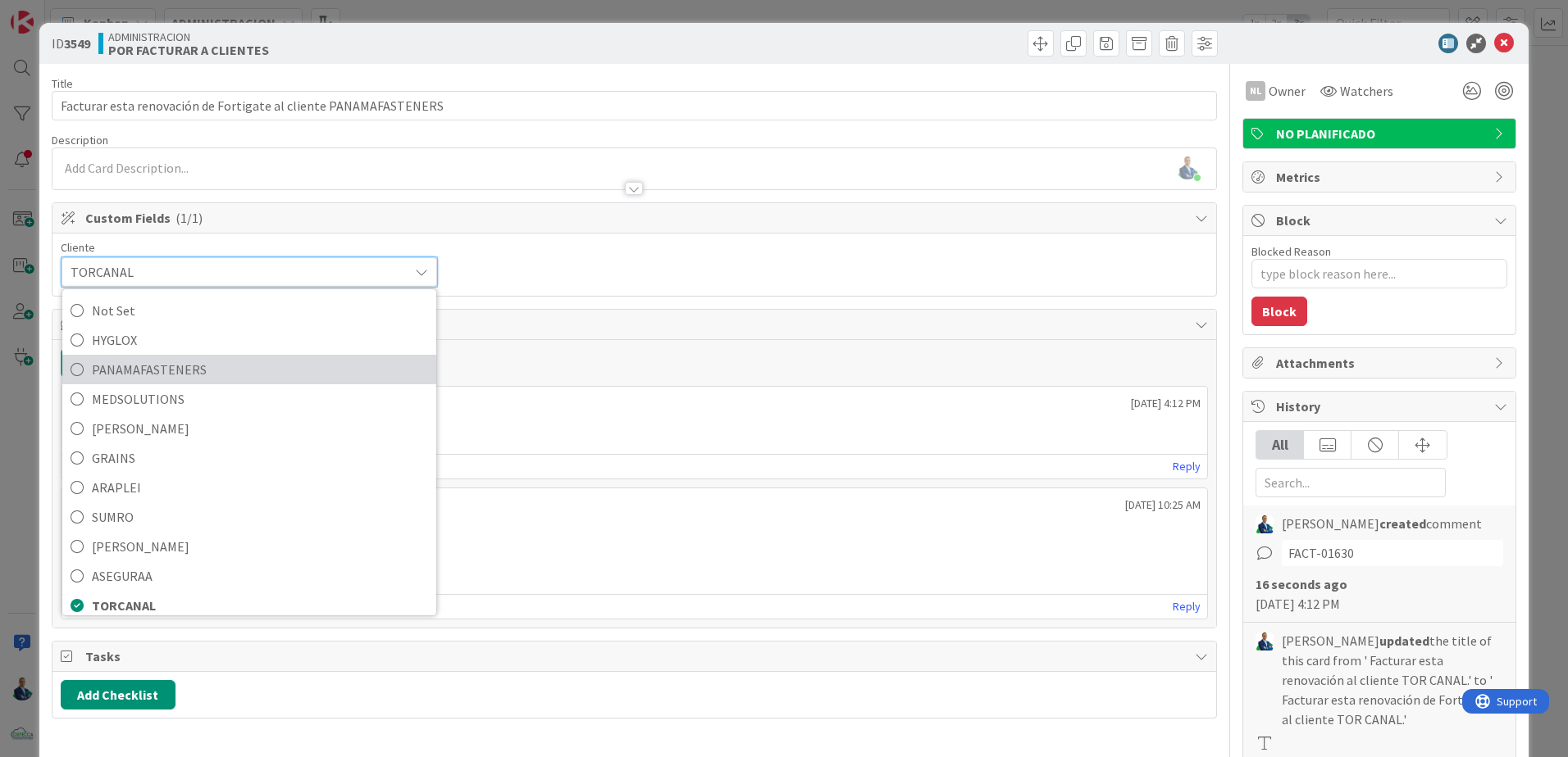
click at [246, 372] on span "PANAMAFASTENERS" at bounding box center [260, 369] width 337 height 24
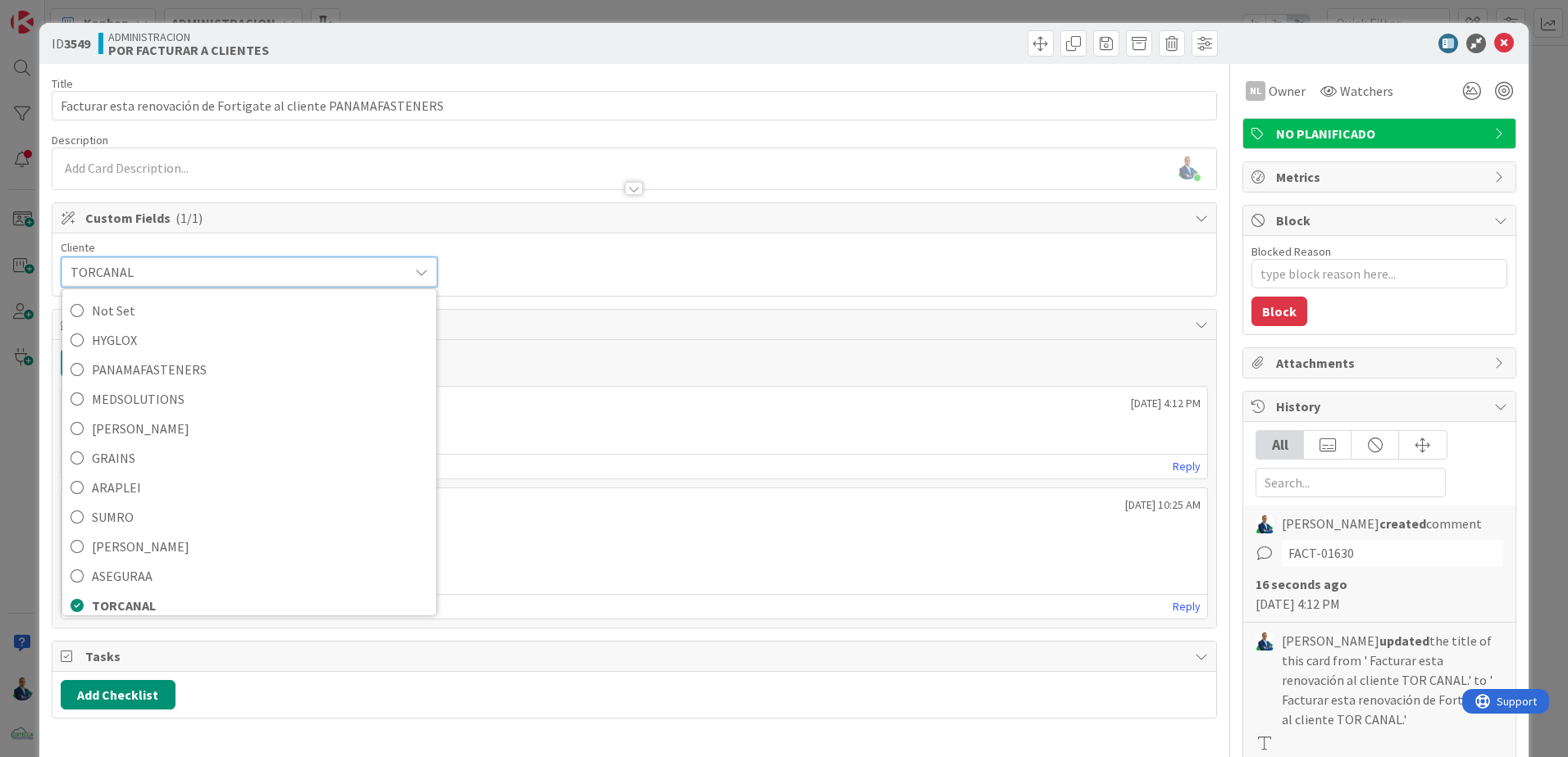
type textarea "x"
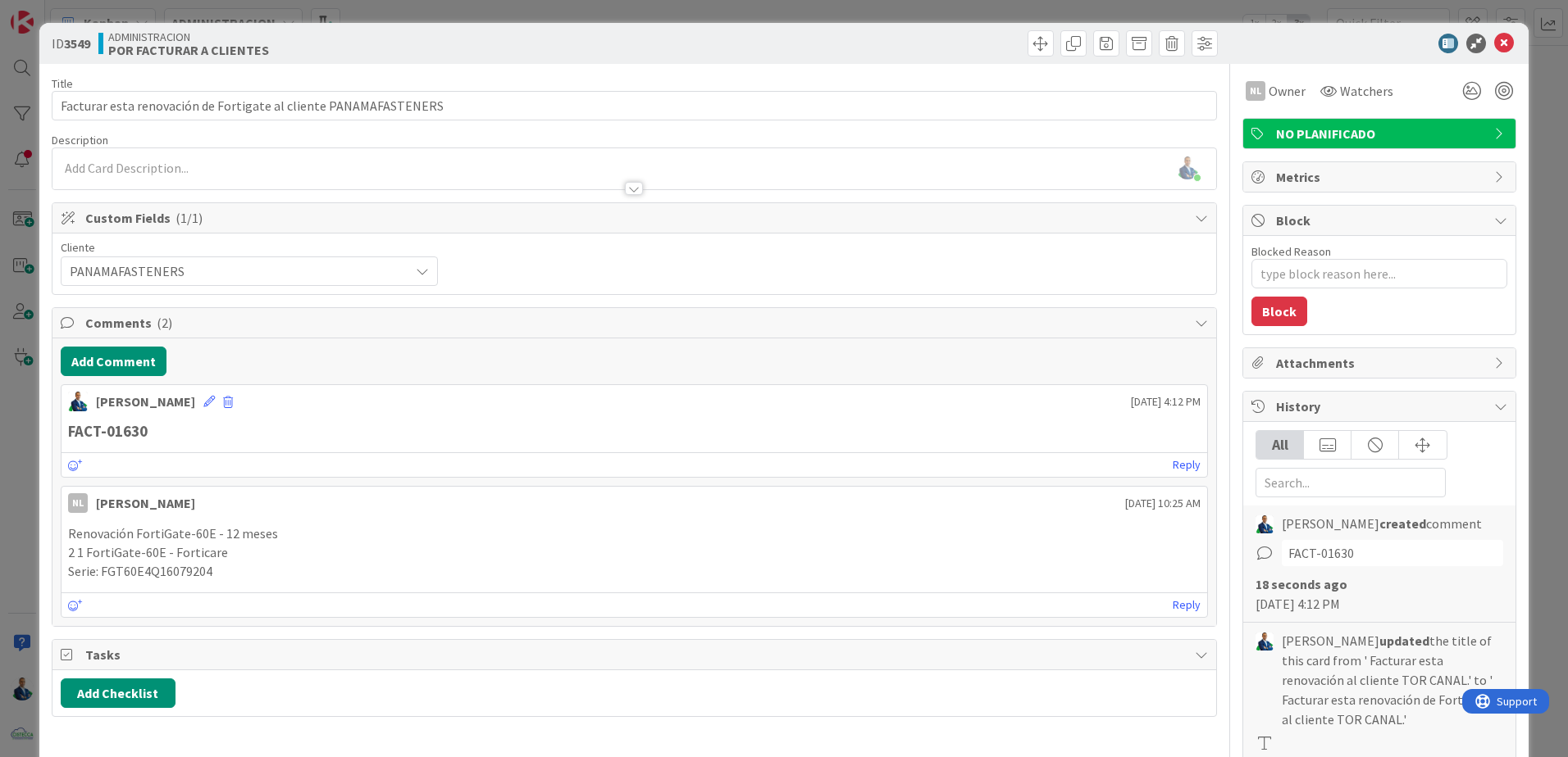
click at [1517, 241] on div "ID 3549 ADMINISTRACION POR FACTURAR A CLIENTES Title 65 / 128 Facturar esta ren…" at bounding box center [784, 378] width 1568 height 757
click at [1531, 241] on div "ID 3549 ADMINISTRACION POR FACTURAR A CLIENTES Title 65 / 128 Facturar esta ren…" at bounding box center [784, 378] width 1568 height 757
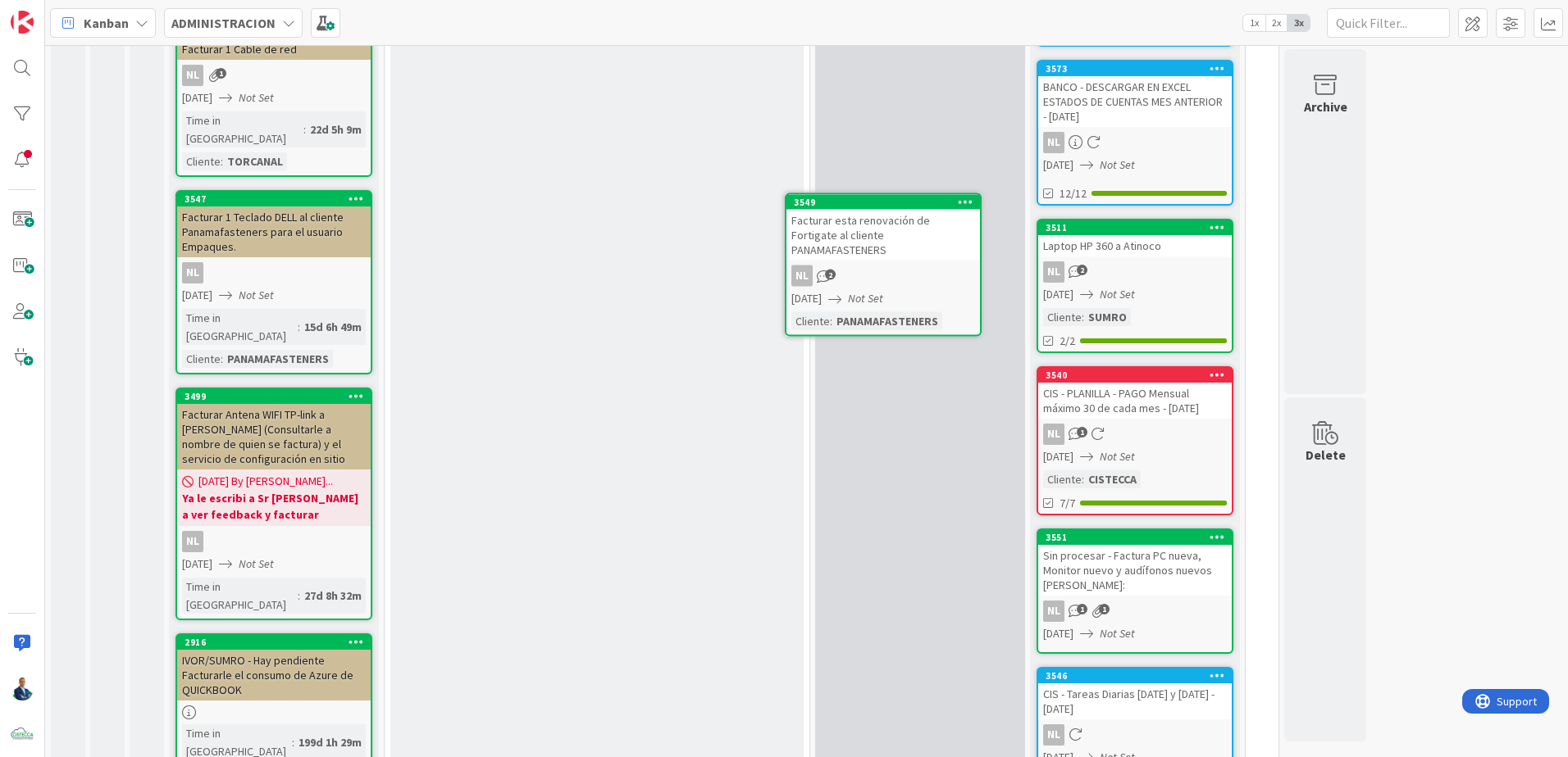
scroll to position [851, 0]
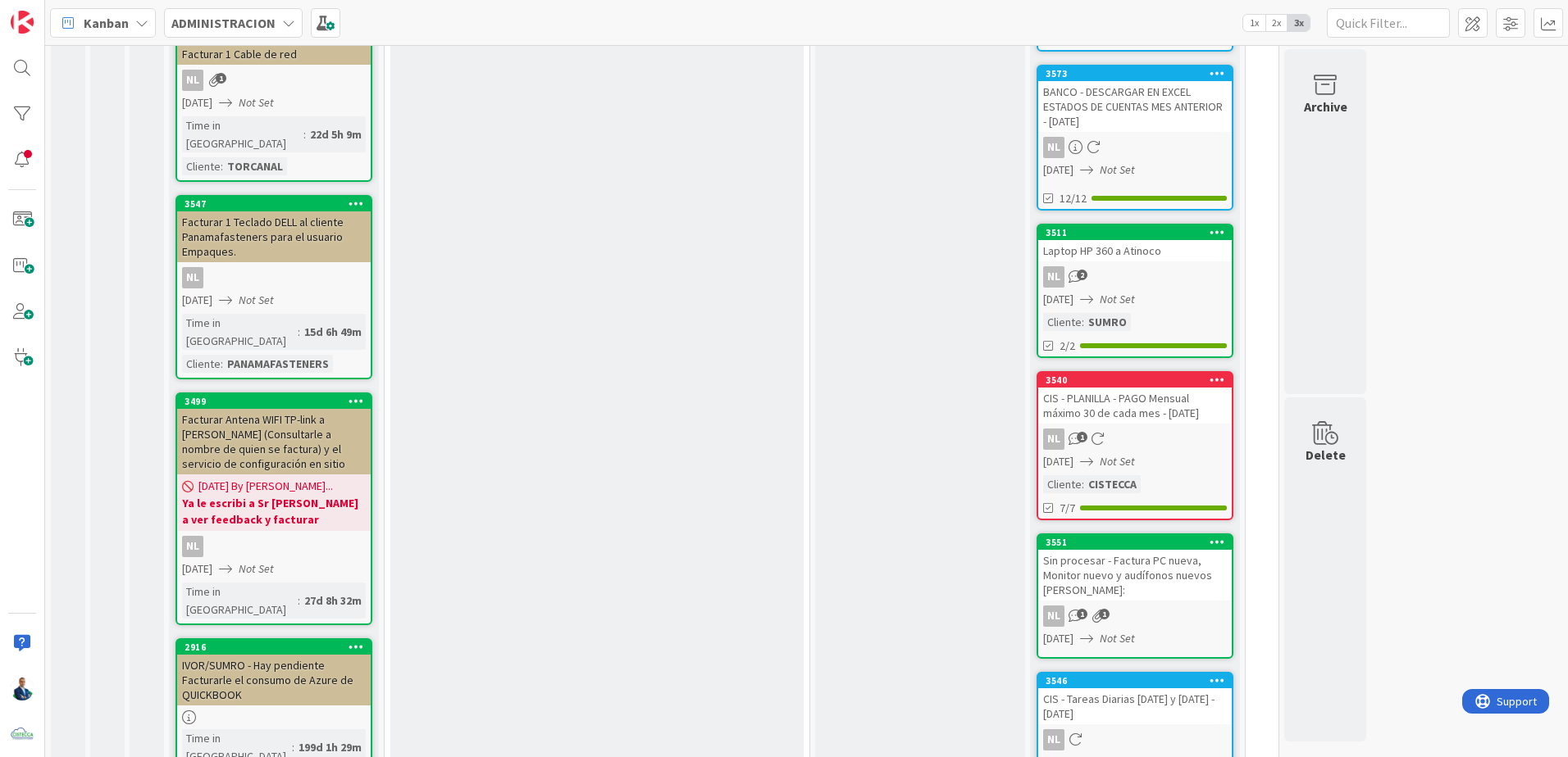
click at [678, 527] on div "ALTA PRIORIDAD - RECURRENTES TARJETAS EN LAS QUE ESTAS ACTUALMENTE TRABAJANDO A…" at bounding box center [597, 150] width 413 height 1742
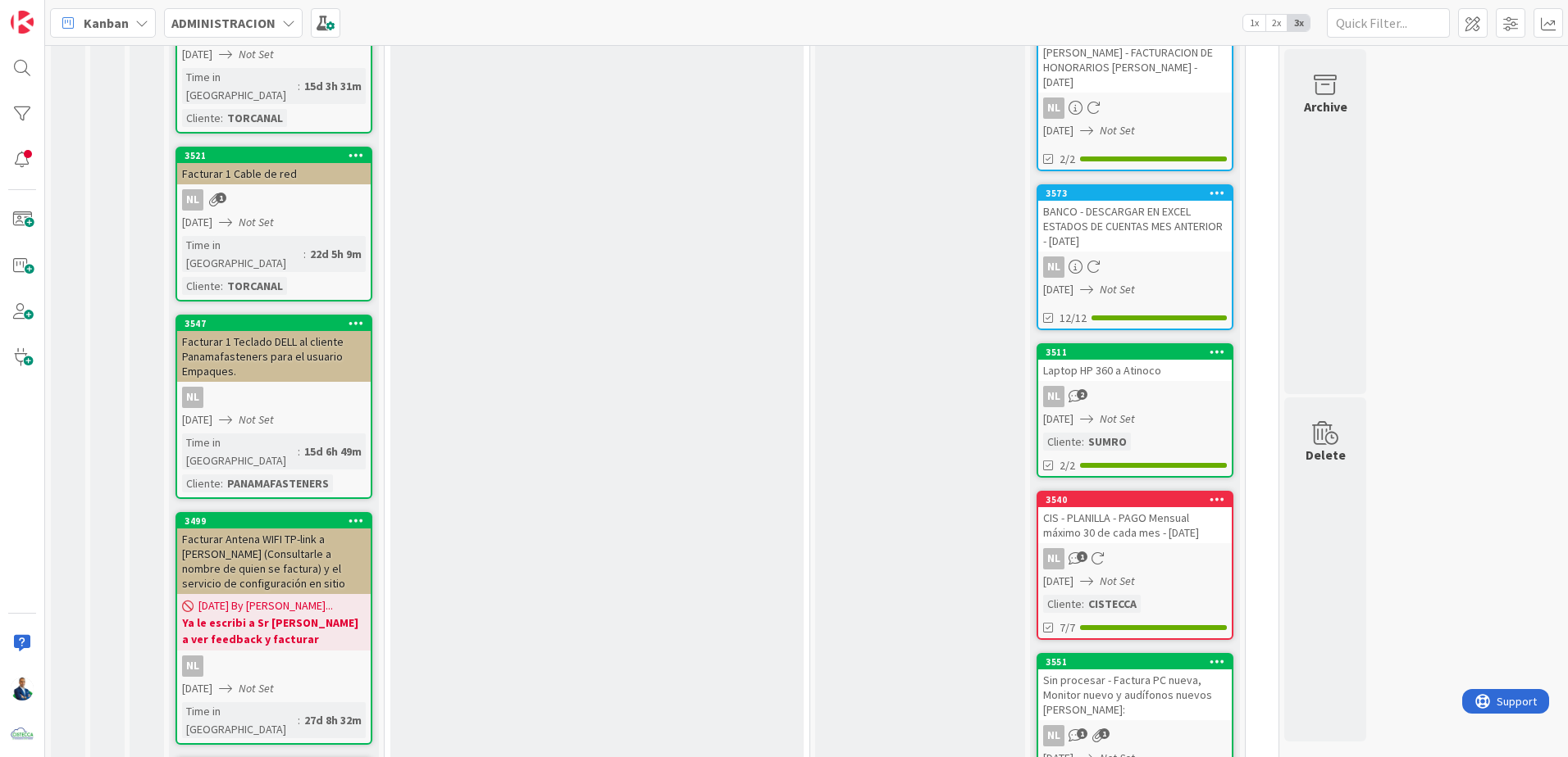
scroll to position [709, 0]
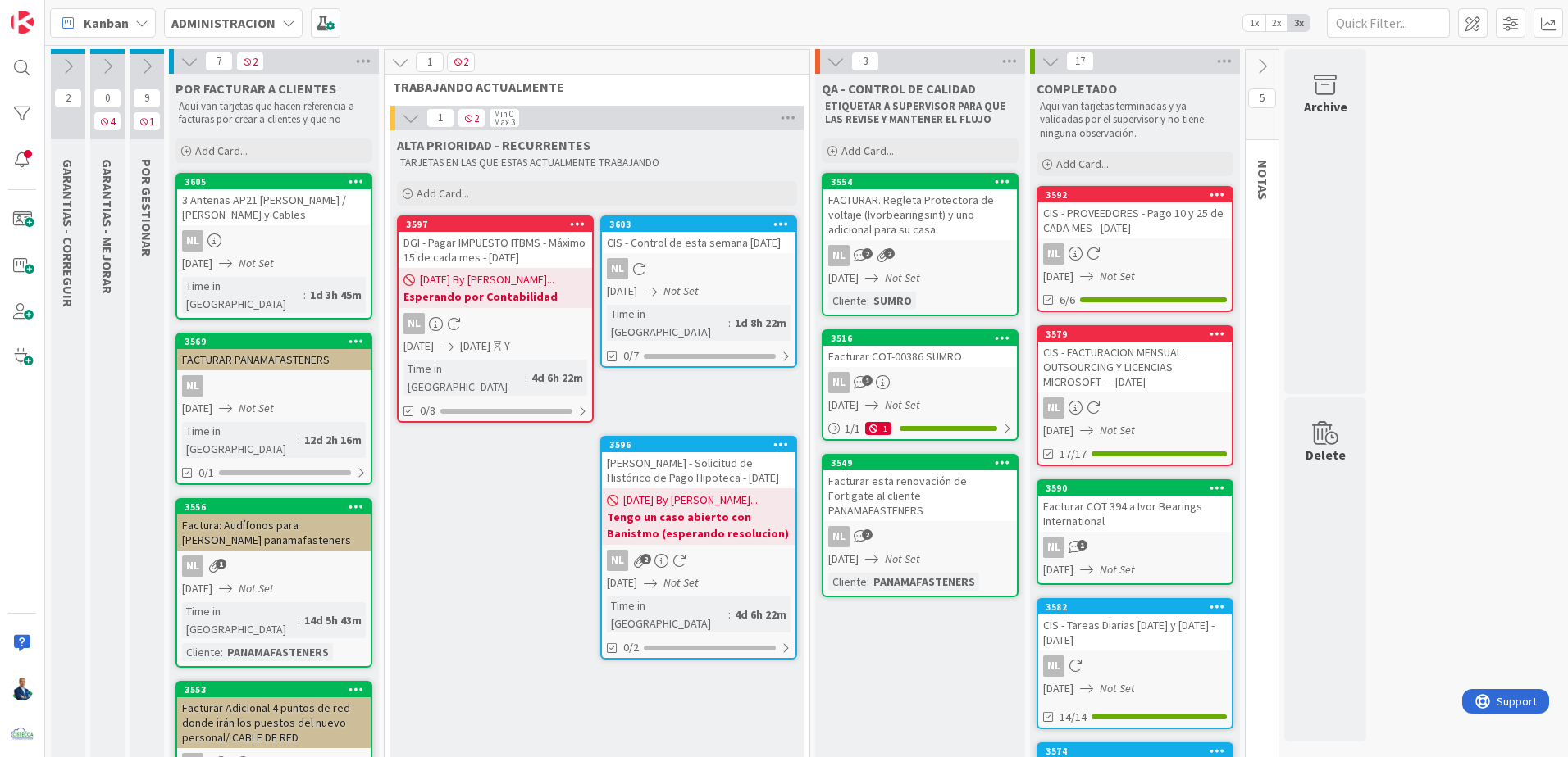
scroll to position [312, 0]
